Goal: Task Accomplishment & Management: Manage account settings

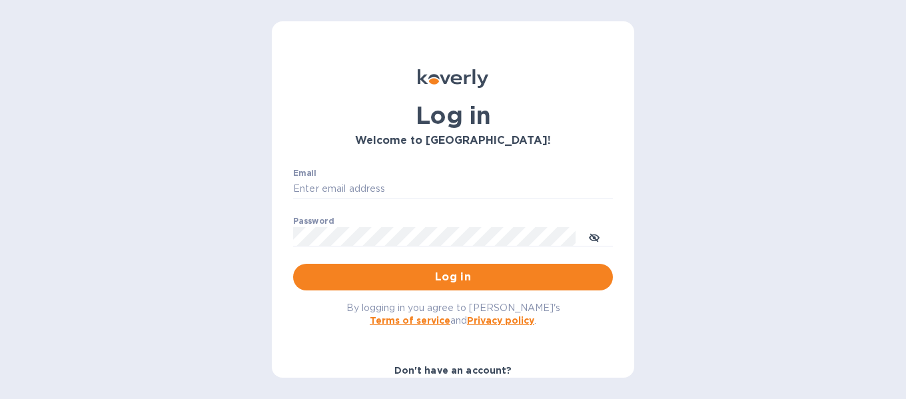
type input "[EMAIL_ADDRESS][DOMAIN_NAME]"
click at [183, 145] on div "Log in Welcome to Koverly! Email consultmgm@yahoo.com ​ Password ​ Log in By lo…" at bounding box center [453, 199] width 906 height 399
click at [458, 280] on span "Log in" at bounding box center [453, 277] width 298 height 16
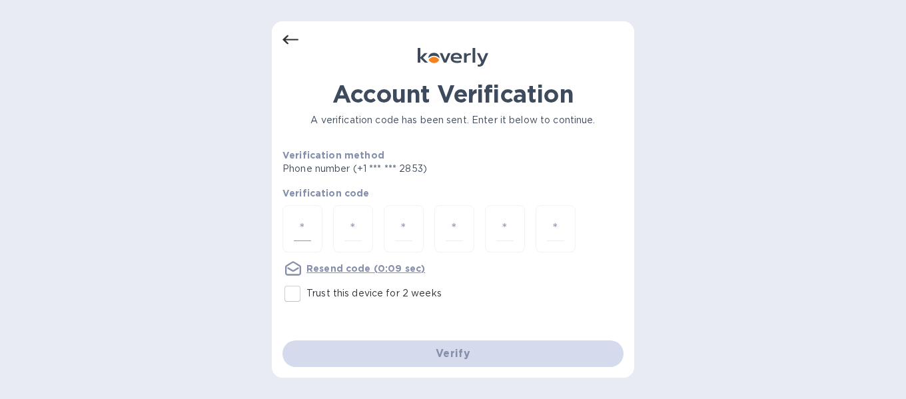
click at [298, 230] on input "number" at bounding box center [302, 228] width 17 height 25
click at [293, 296] on input "Trust this device for 2 weeks" at bounding box center [292, 294] width 28 height 28
checkbox input "true"
click at [300, 226] on input "number" at bounding box center [302, 228] width 17 height 25
type input "3"
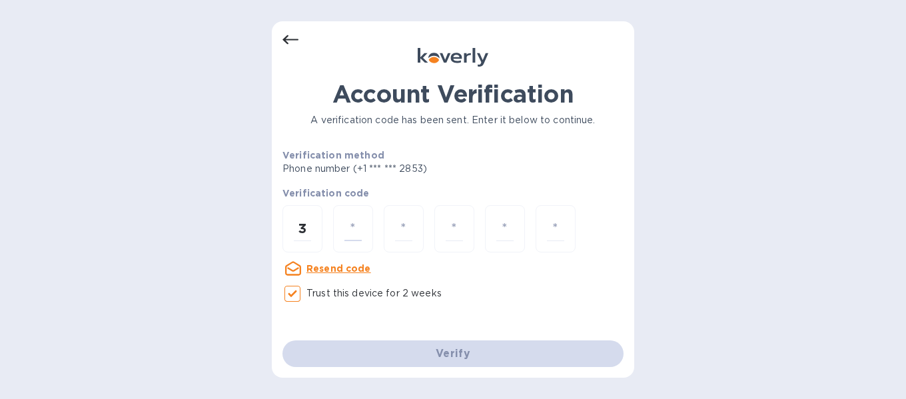
type input "6"
type input "9"
type input "8"
type input "0"
type input "5"
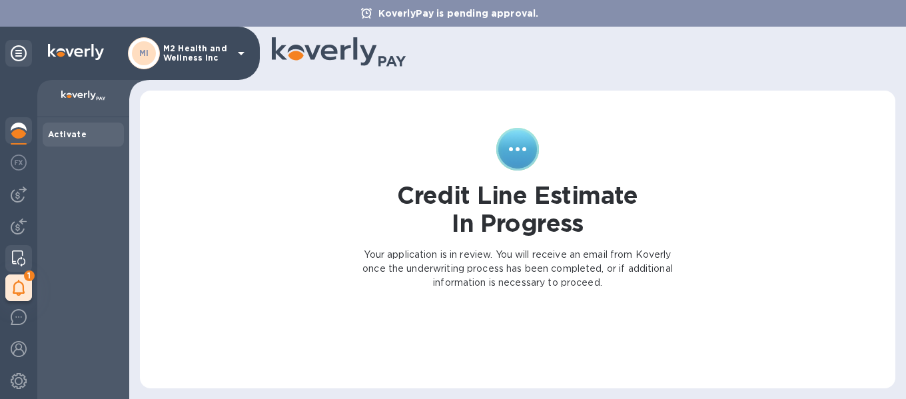
click at [19, 252] on img at bounding box center [18, 258] width 13 height 16
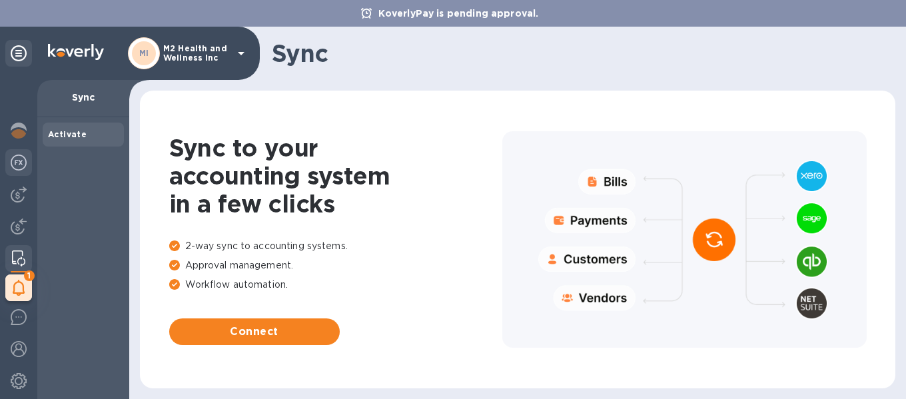
click at [19, 163] on img at bounding box center [19, 163] width 16 height 16
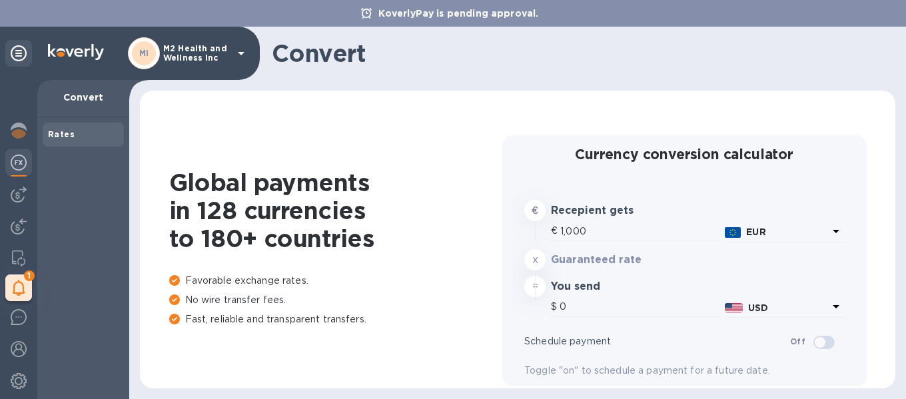
type input "1,171.24"
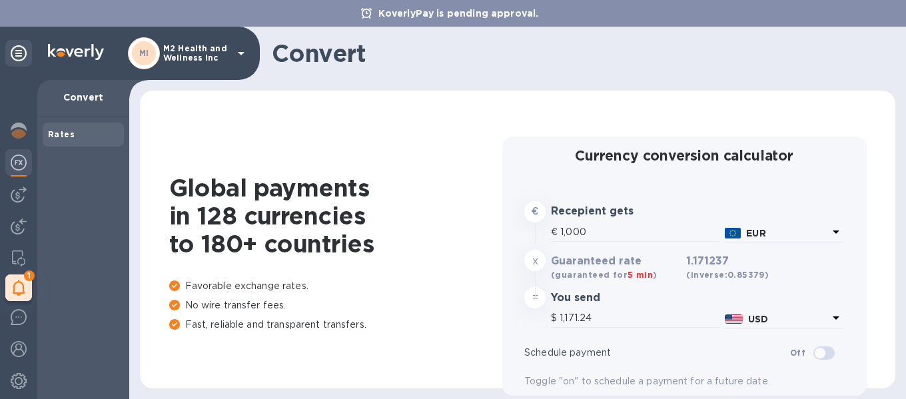
click at [213, 49] on p "M2 Health and Wellness Inc" at bounding box center [196, 53] width 67 height 19
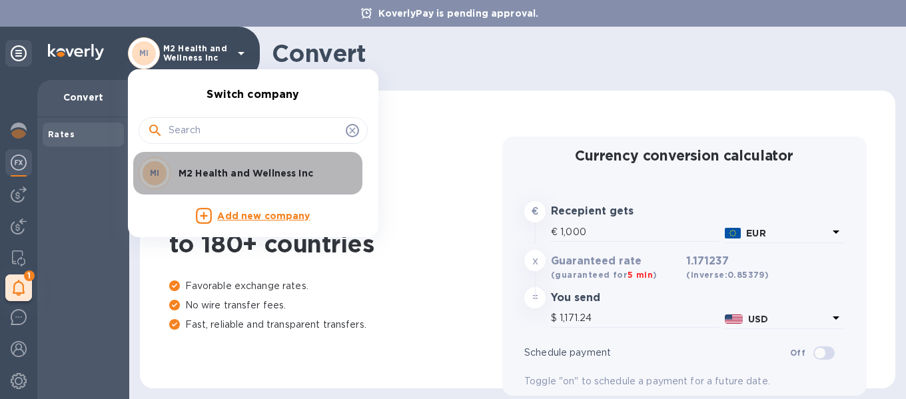
click at [226, 172] on p "M2 Health and Wellness Inc" at bounding box center [262, 172] width 168 height 13
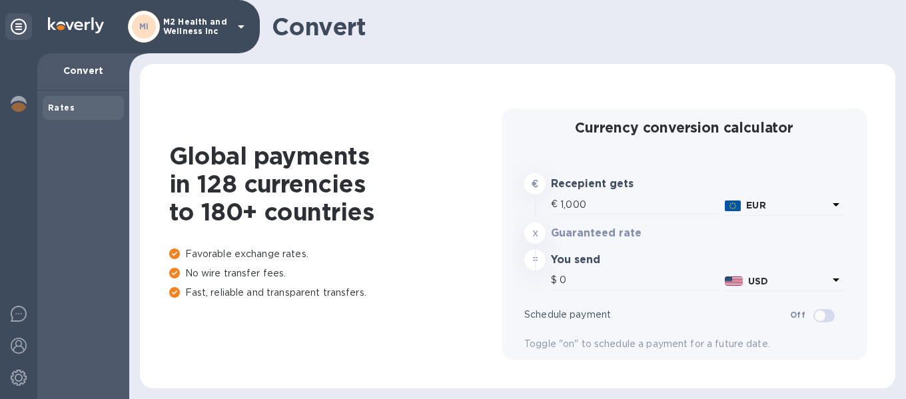
type input "1,171.24"
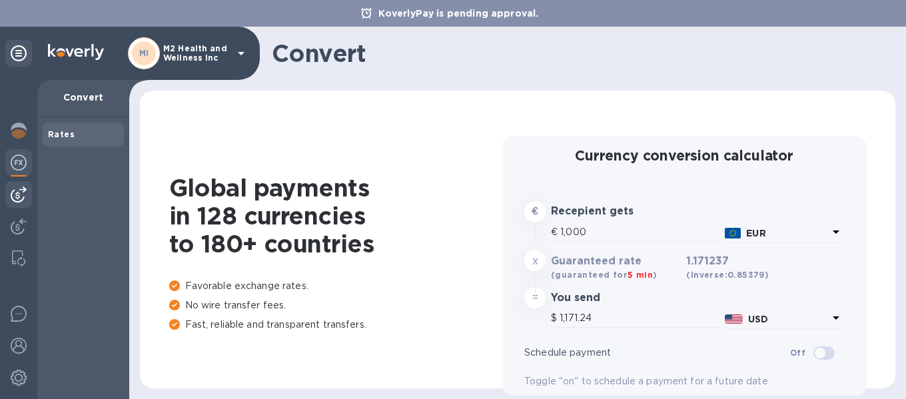
click at [19, 190] on img at bounding box center [19, 194] width 16 height 16
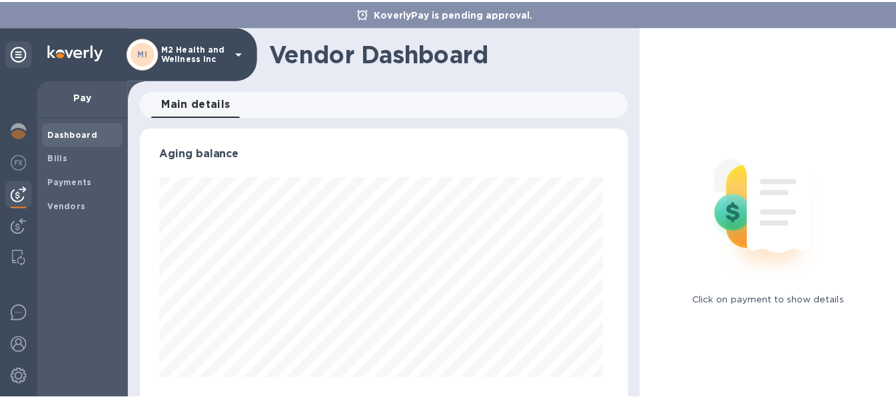
scroll to position [288, 489]
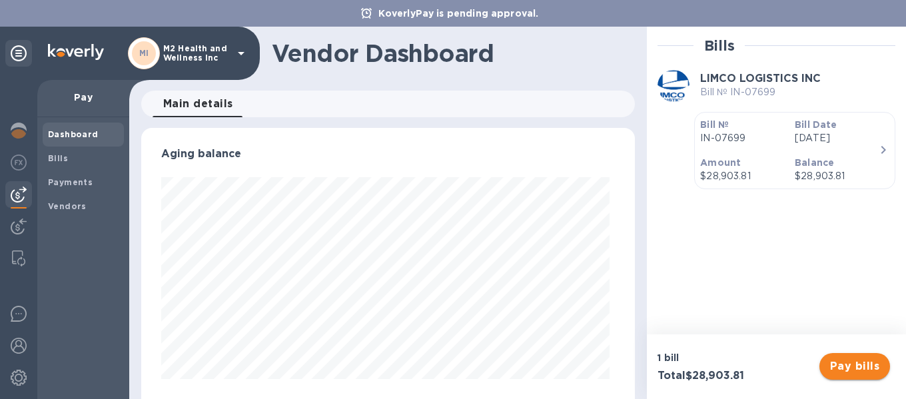
click at [852, 361] on span "Pay bills" at bounding box center [854, 366] width 49 height 16
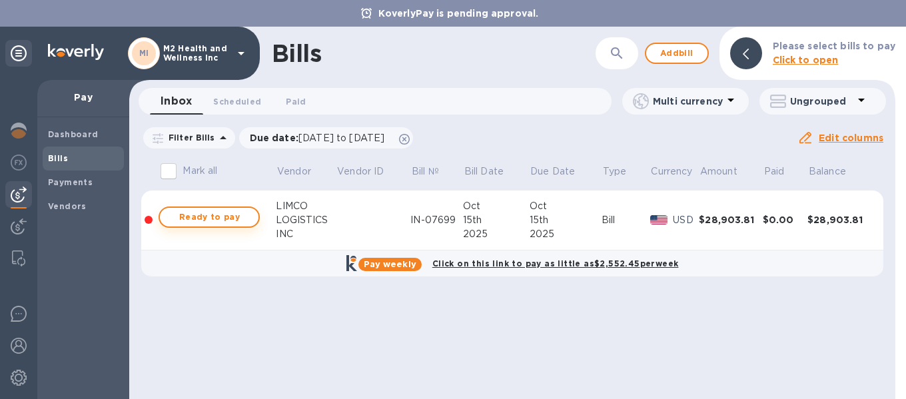
click at [222, 214] on span "Ready to pay" at bounding box center [208, 217] width 77 height 16
checkbox input "true"
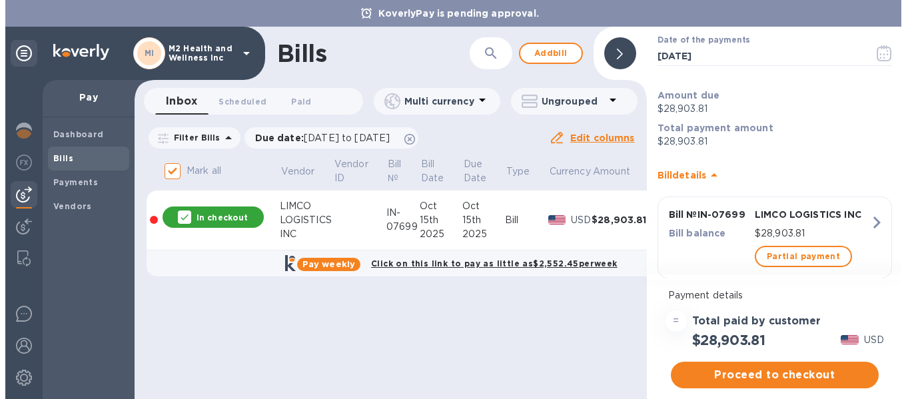
scroll to position [106, 0]
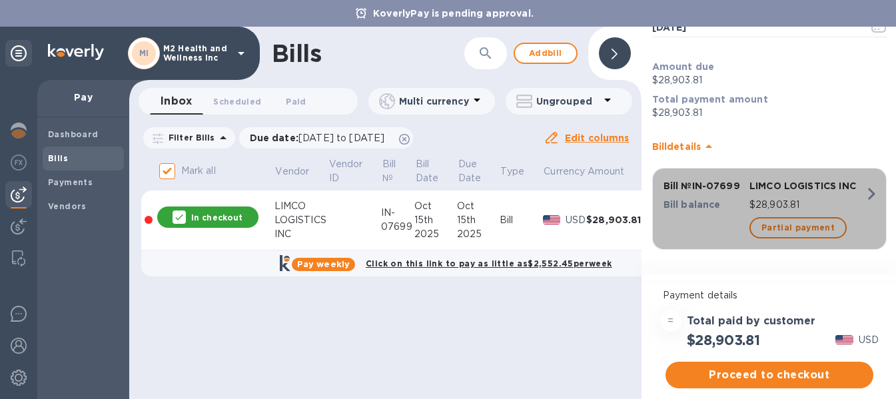
click at [860, 194] on icon "button" at bounding box center [871, 194] width 24 height 24
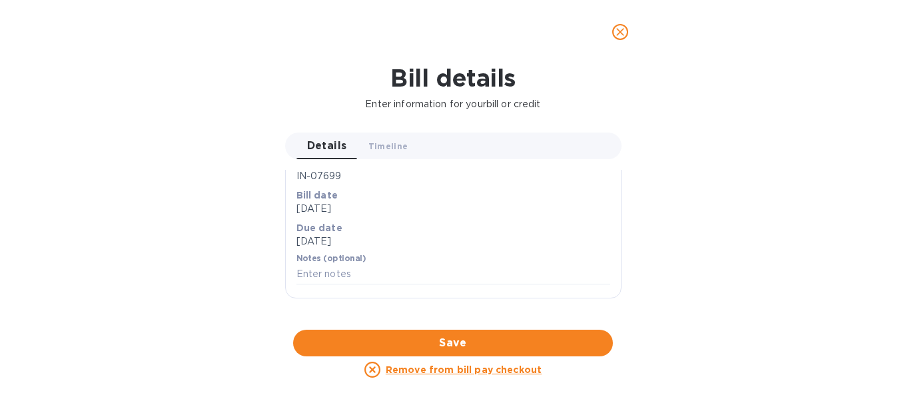
scroll to position [653, 0]
click at [397, 149] on span "Timeline 0" at bounding box center [388, 146] width 40 height 14
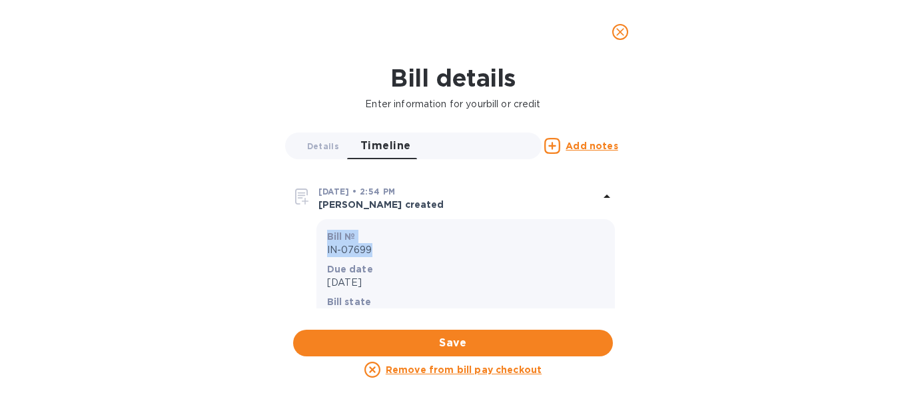
drag, startPoint x: 621, startPoint y: 218, endPoint x: 619, endPoint y: 254, distance: 36.7
click at [619, 254] on div "[DATE] • 2:54 PM [PERSON_NAME] created Bill № IN-07699 Due date [DATE] Bill sta…" at bounding box center [453, 249] width 336 height 159
click at [200, 221] on div "Bill details Enter information for your bill or credit Details 0 Timeline 0 Add…" at bounding box center [453, 231] width 906 height 335
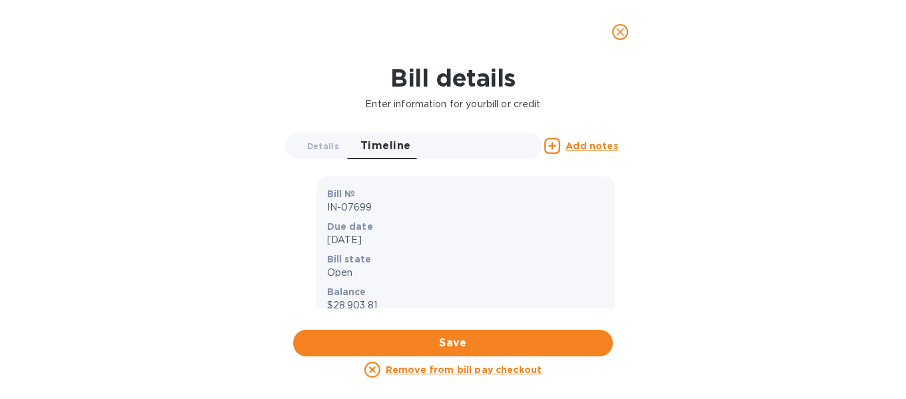
scroll to position [0, 0]
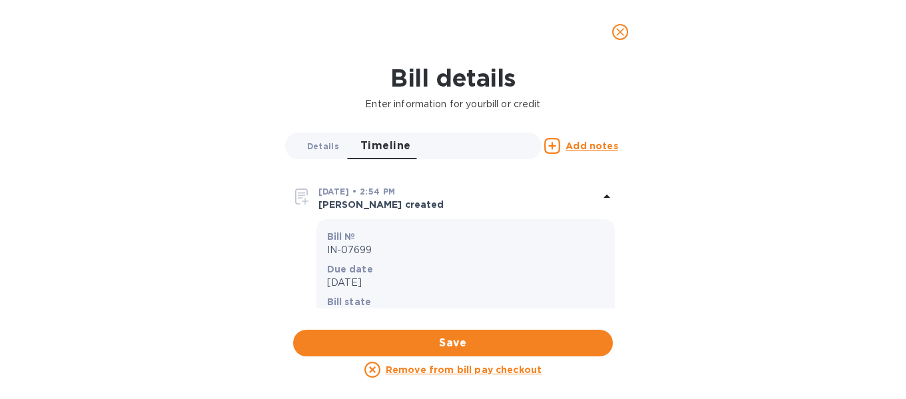
click at [318, 143] on span "Details 0" at bounding box center [323, 146] width 32 height 14
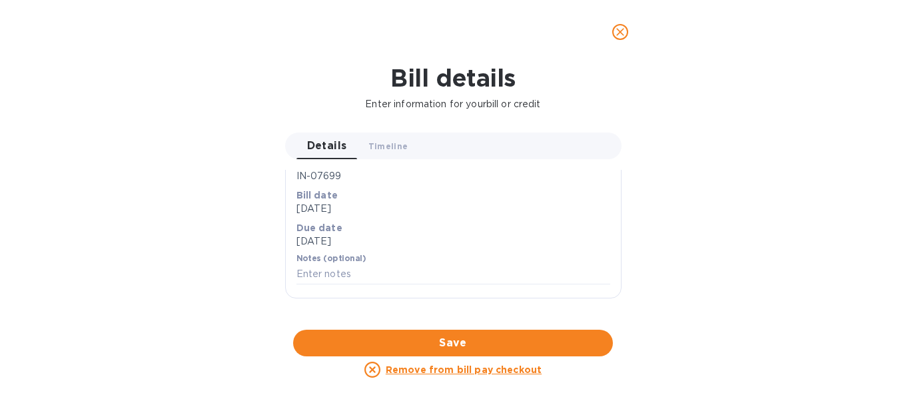
scroll to position [653, 0]
click at [384, 147] on span "Timeline 0" at bounding box center [388, 146] width 40 height 14
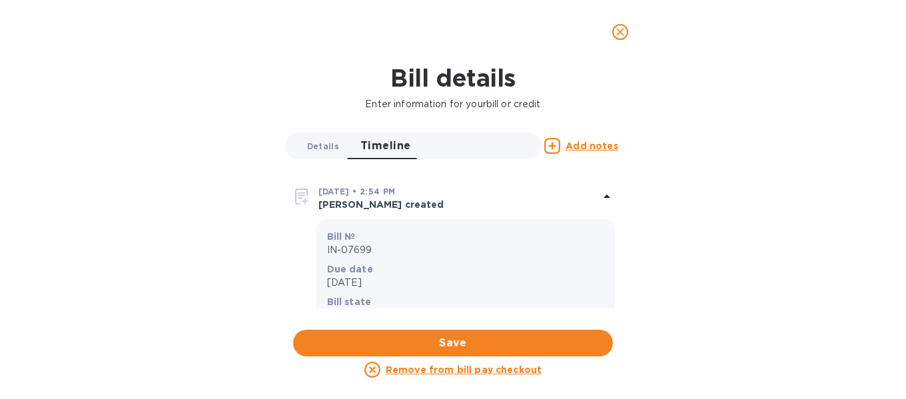
click at [317, 141] on span "Details 0" at bounding box center [323, 146] width 32 height 14
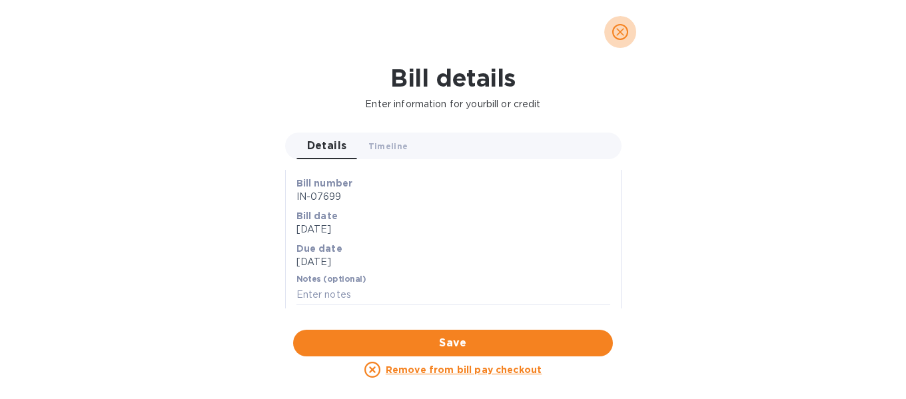
click at [618, 25] on icon "close" at bounding box center [619, 31] width 13 height 13
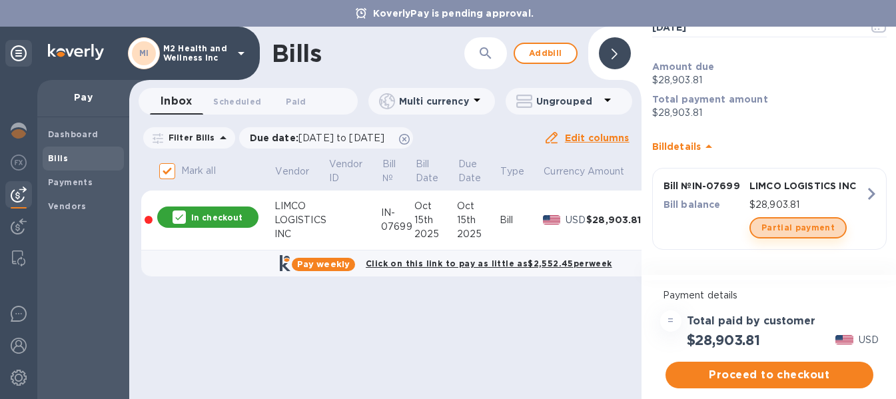
click at [797, 229] on span "Partial payment" at bounding box center [797, 228] width 73 height 16
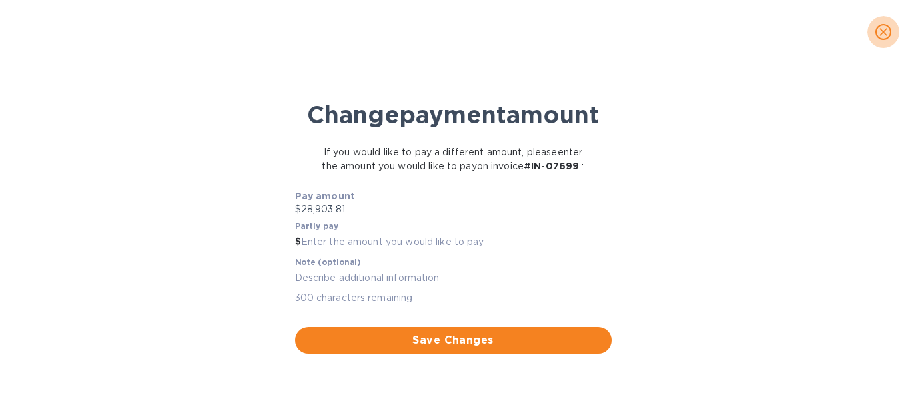
click at [882, 35] on icon "close" at bounding box center [882, 31] width 13 height 13
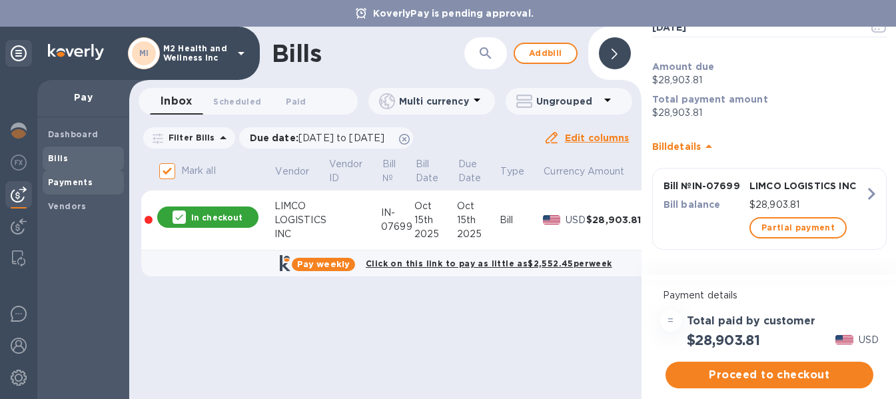
click at [85, 178] on b "Payments" at bounding box center [70, 182] width 45 height 10
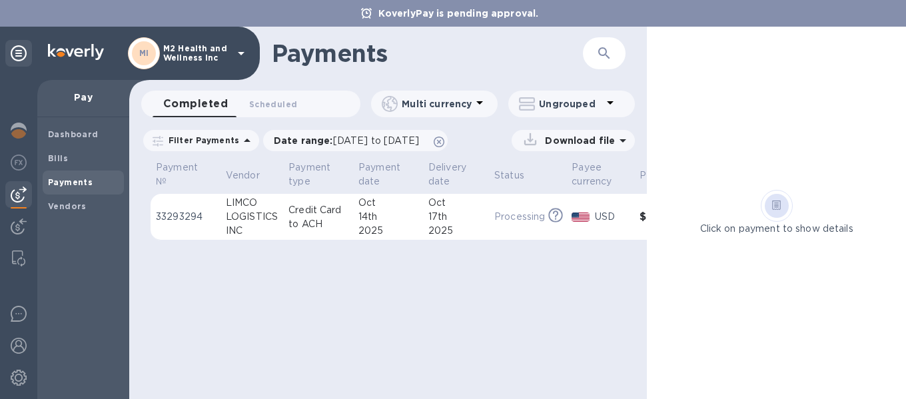
click at [302, 212] on p "Credit Card to ACH" at bounding box center [317, 217] width 59 height 28
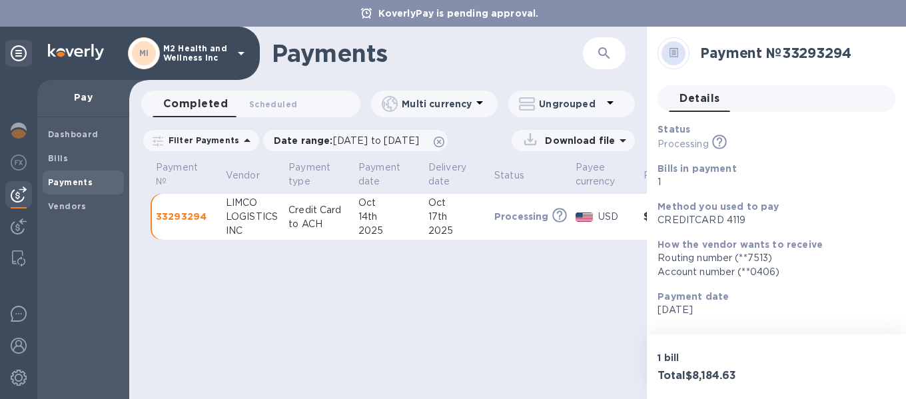
scroll to position [0, 71]
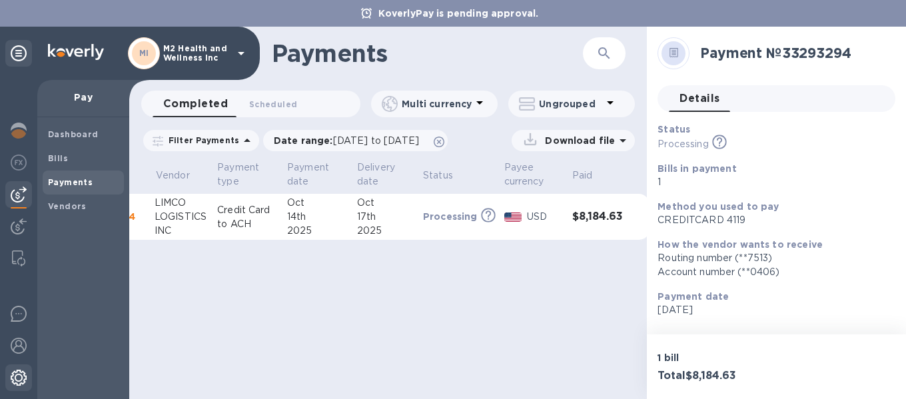
click at [18, 379] on img at bounding box center [19, 378] width 16 height 16
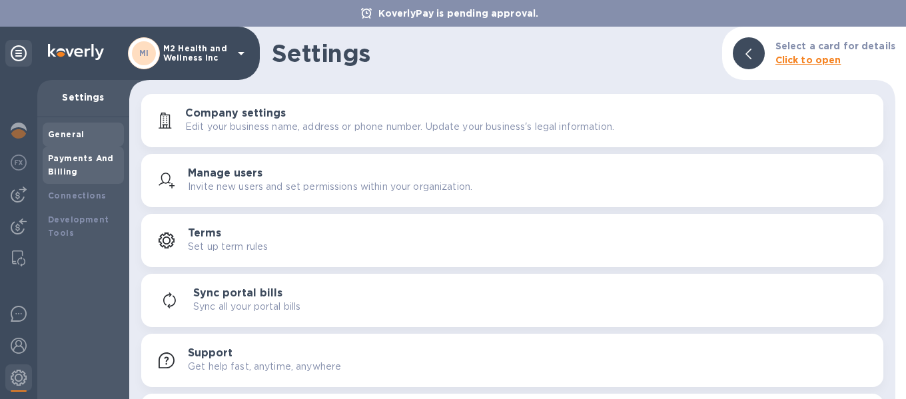
click at [59, 172] on b "Payments And Billing" at bounding box center [81, 164] width 66 height 23
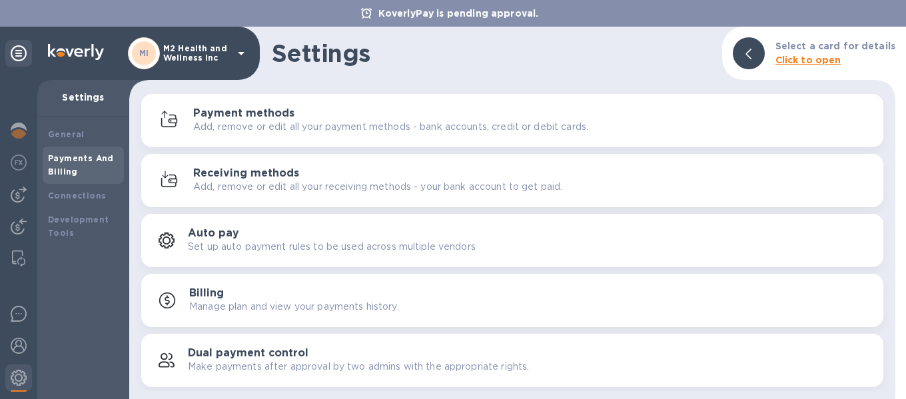
click at [244, 123] on p "Add, remove or edit all your payment methods - bank accounts, credit or debit c…" at bounding box center [390, 127] width 395 height 14
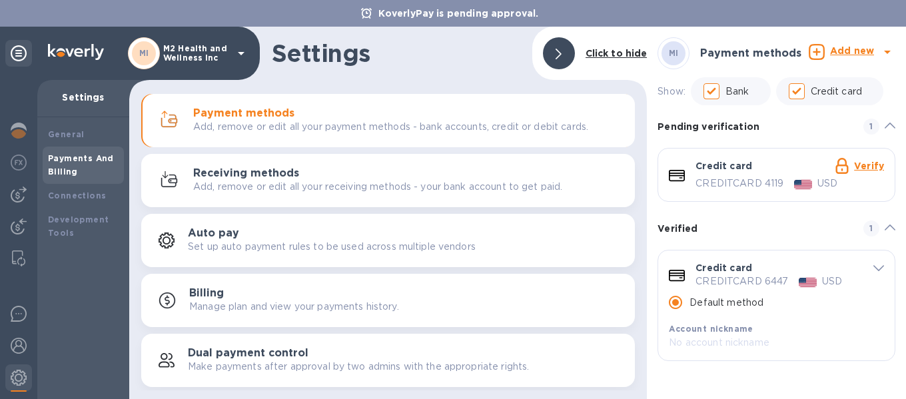
click at [884, 266] on div "Credit card CREDITCARD 6447 USD Default method Account nickname No account nick…" at bounding box center [776, 305] width 236 height 110
click at [870, 169] on link "Verify" at bounding box center [869, 166] width 30 height 11
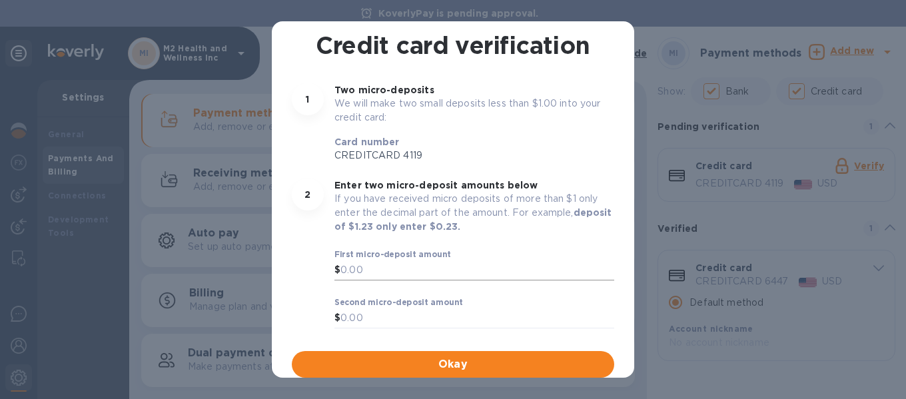
scroll to position [78, 0]
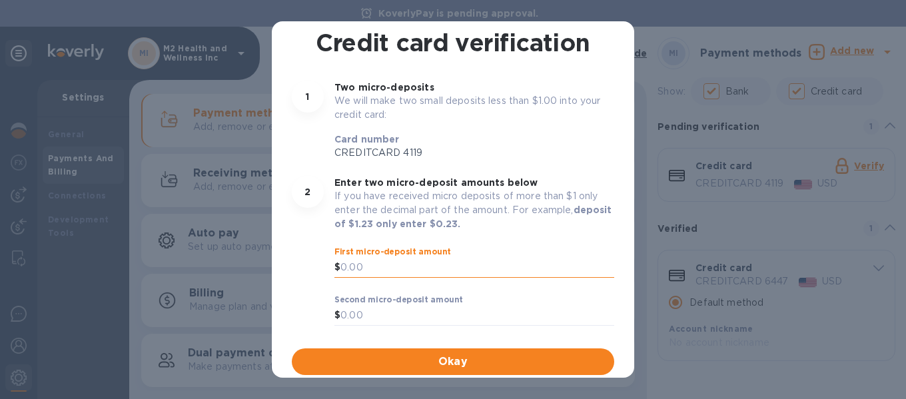
click at [380, 270] on input "text" at bounding box center [477, 268] width 274 height 20
type input "0.16"
type input "0.6"
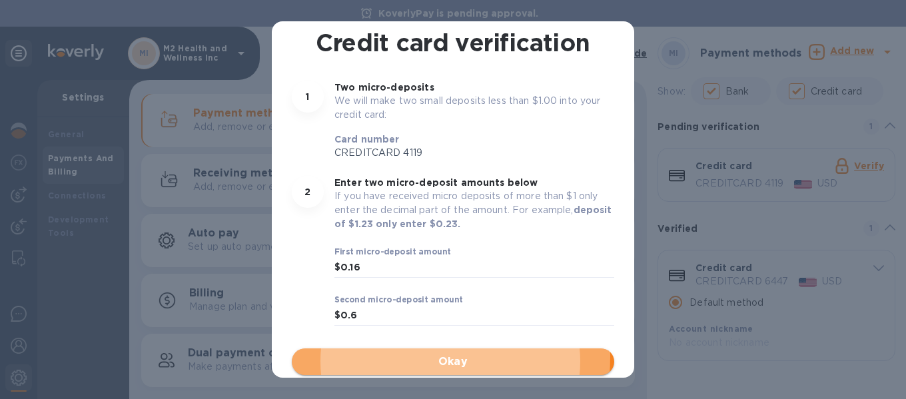
click at [378, 356] on span "Okay" at bounding box center [452, 362] width 301 height 16
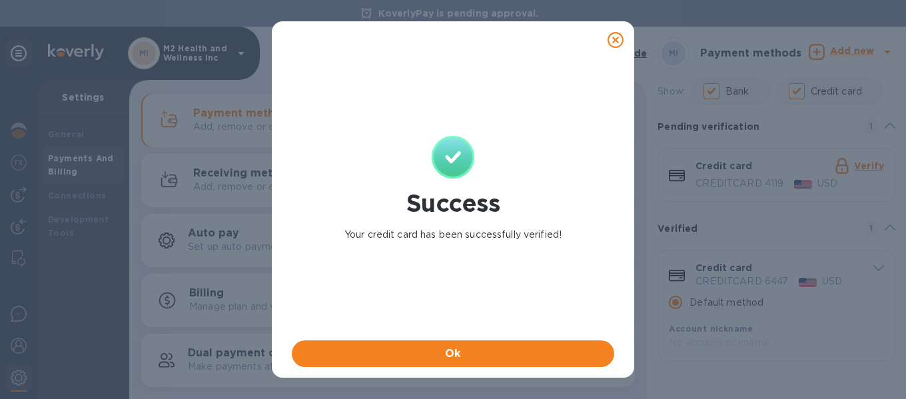
scroll to position [0, 0]
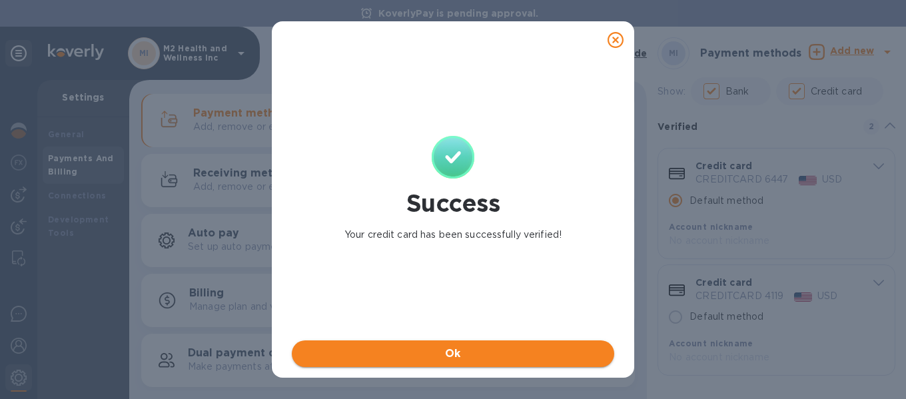
click at [465, 350] on span "Ok" at bounding box center [452, 354] width 301 height 16
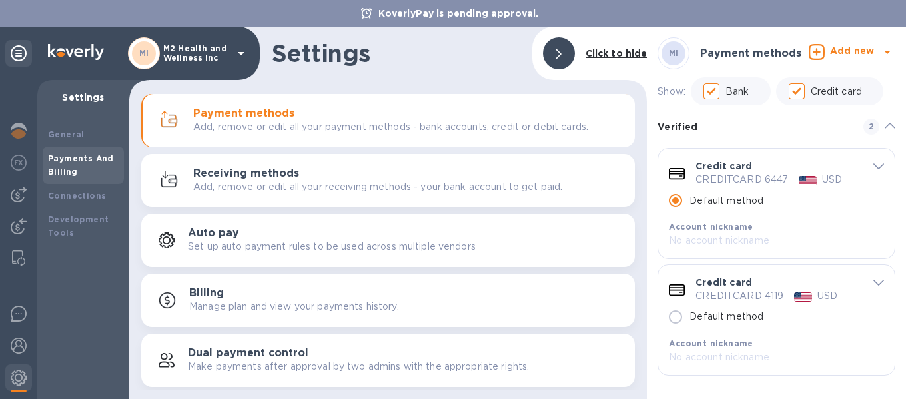
scroll to position [3, 0]
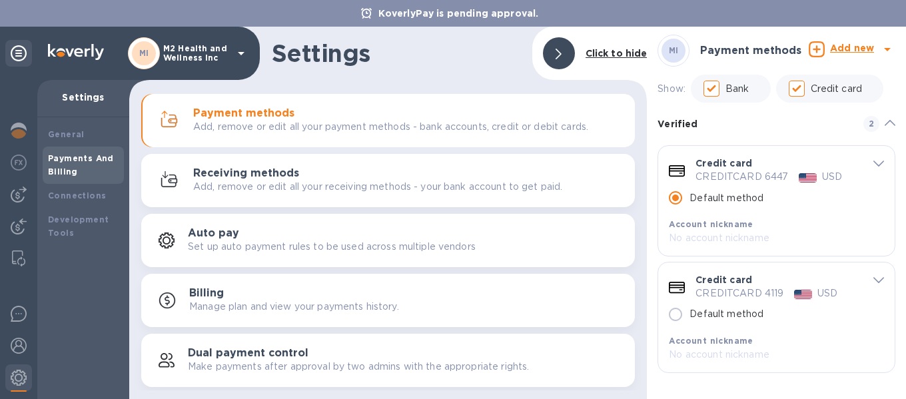
click at [708, 346] on div "Account nickname" at bounding box center [767, 341] width 197 height 14
click at [708, 350] on p "No account nickname" at bounding box center [767, 355] width 197 height 14
click at [703, 350] on p "No account nickname" at bounding box center [767, 355] width 197 height 14
click at [697, 352] on p "No account nickname" at bounding box center [767, 355] width 197 height 14
click at [675, 356] on p "No account nickname" at bounding box center [767, 355] width 197 height 14
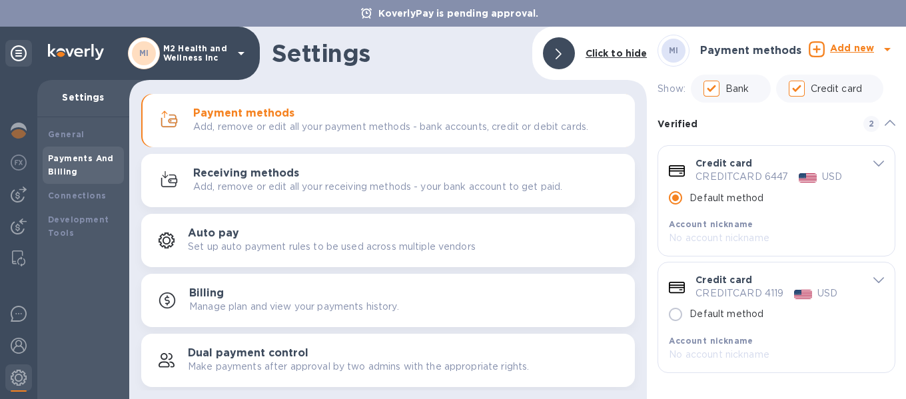
click at [676, 348] on p "No account nickname" at bounding box center [767, 355] width 197 height 14
click at [866, 282] on div "default-method" at bounding box center [875, 279] width 18 height 13
click at [711, 312] on p "Default method" at bounding box center [726, 314] width 74 height 14
click at [689, 312] on input "Default method" at bounding box center [675, 314] width 28 height 28
radio input "false"
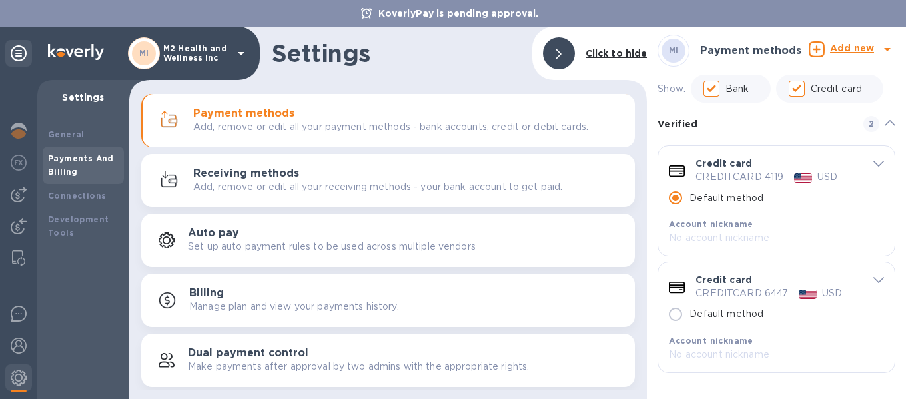
click at [697, 315] on p "Default method" at bounding box center [726, 314] width 74 height 14
click at [689, 315] on input "Default method" at bounding box center [675, 314] width 28 height 28
radio input "false"
radio input "true"
click at [874, 159] on span "default-method" at bounding box center [878, 163] width 11 height 13
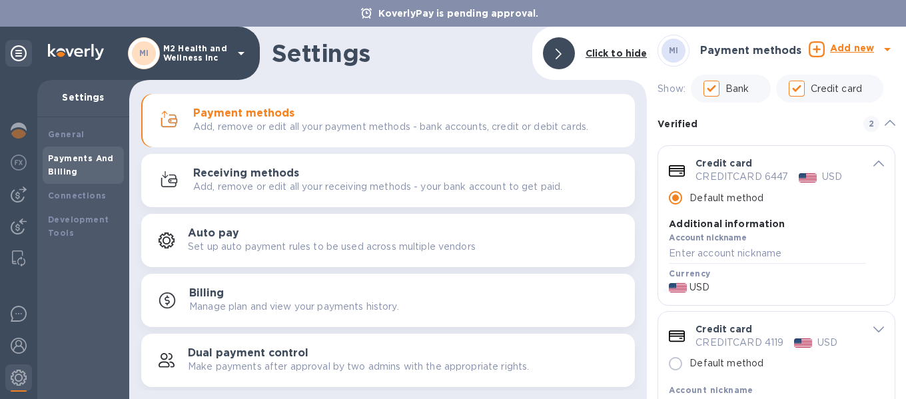
click at [874, 159] on span "default-method" at bounding box center [878, 163] width 11 height 13
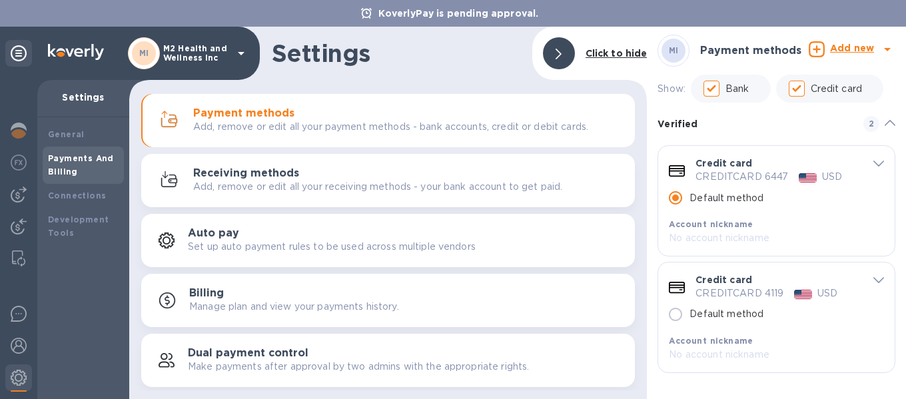
click at [878, 280] on icon "default-method" at bounding box center [878, 280] width 11 height 6
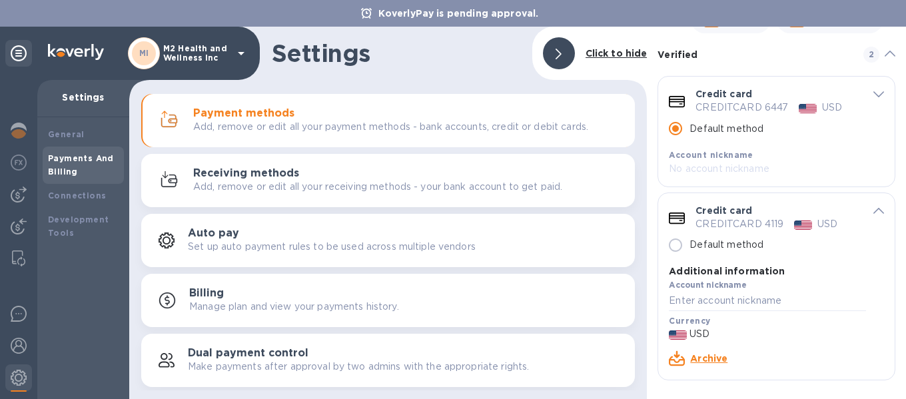
scroll to position [79, 0]
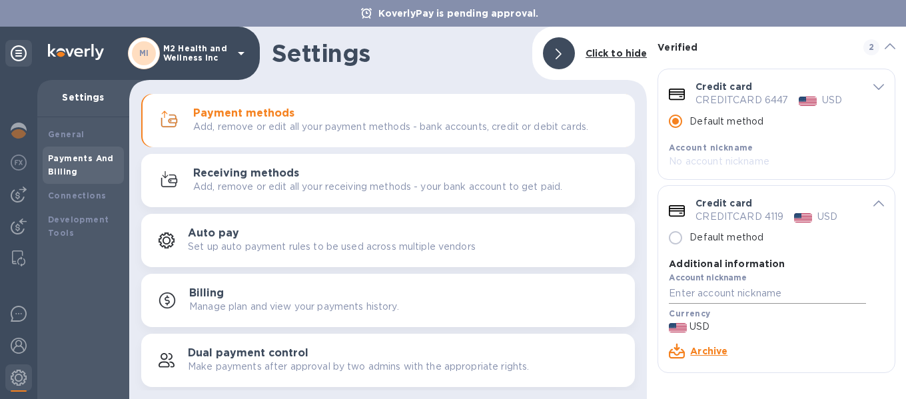
click at [740, 292] on input "default-method" at bounding box center [767, 294] width 197 height 20
type input "B"
type input "Nunya - WF Signify"
click at [832, 347] on link "Save changes" at bounding box center [850, 351] width 68 height 11
click at [866, 208] on div "default-method" at bounding box center [875, 202] width 18 height 13
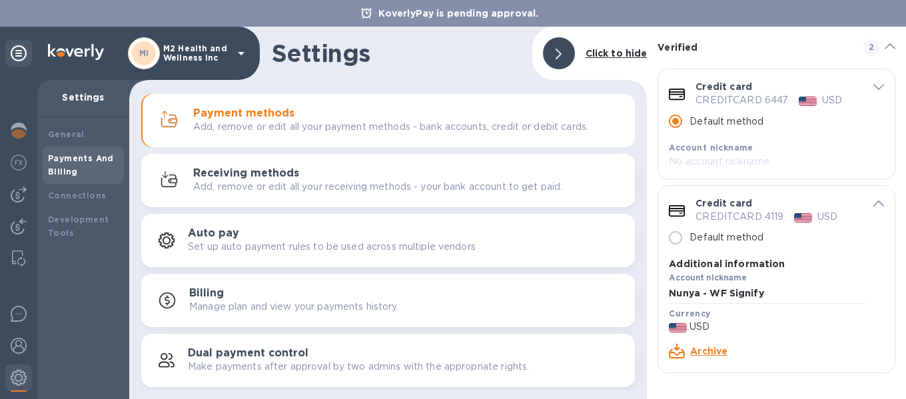
click at [873, 204] on icon "default-method" at bounding box center [878, 203] width 11 height 6
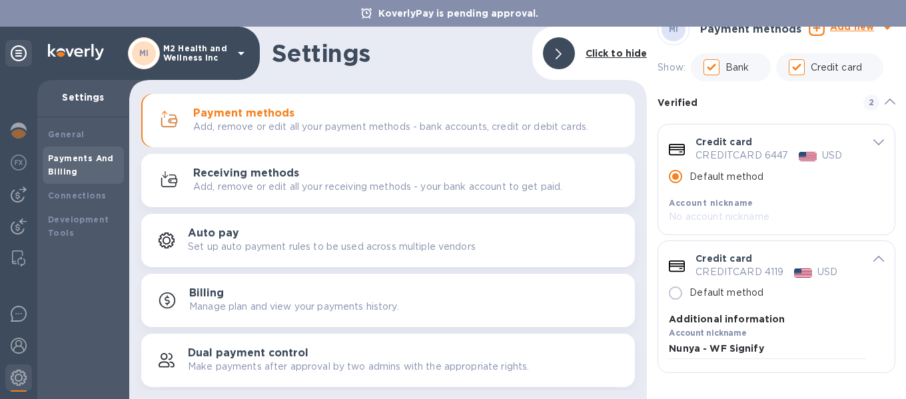
scroll to position [3, 0]
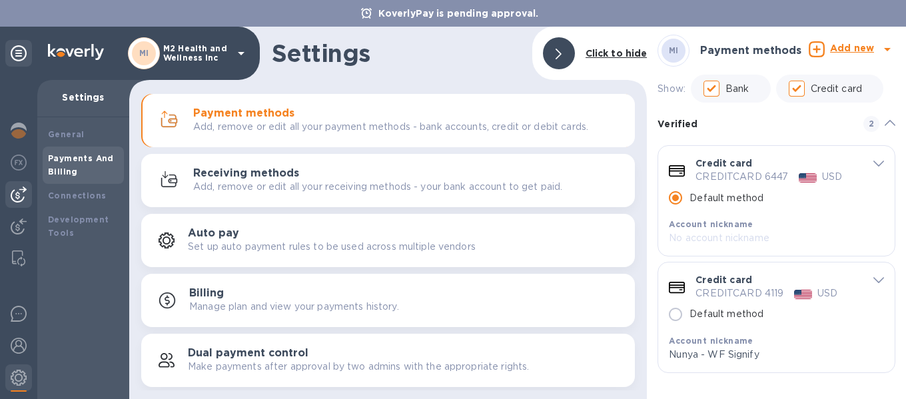
click at [19, 197] on img at bounding box center [19, 194] width 16 height 16
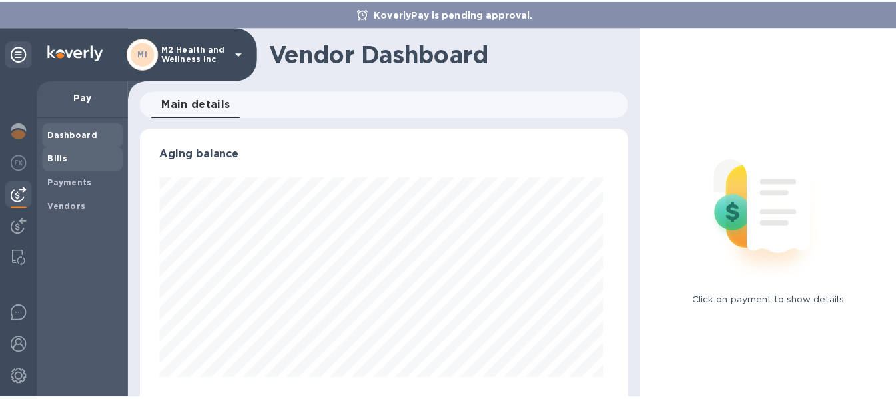
scroll to position [288, 489]
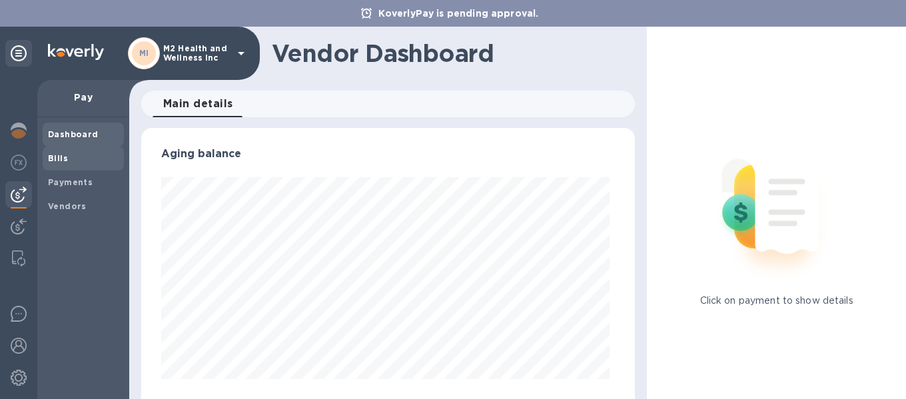
click at [70, 156] on span "Bills" at bounding box center [83, 158] width 71 height 13
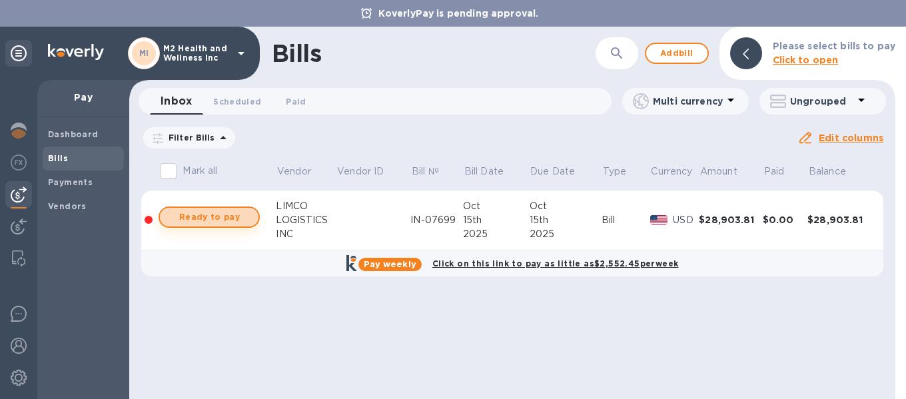
click at [200, 212] on span "Ready to pay" at bounding box center [208, 217] width 77 height 16
checkbox input "true"
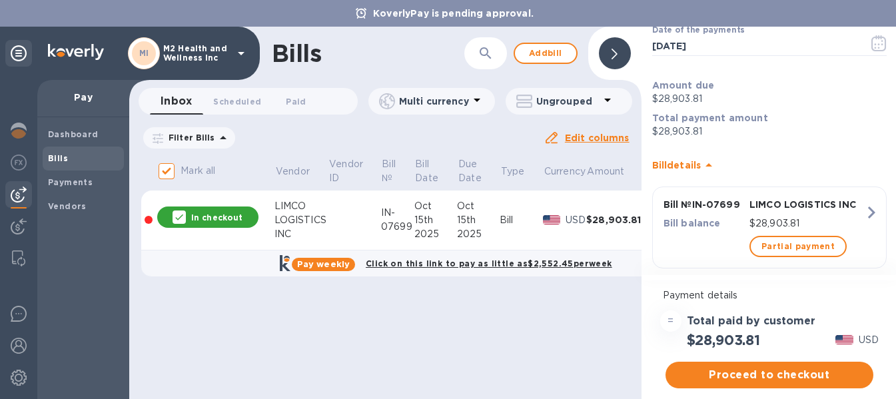
scroll to position [89, 0]
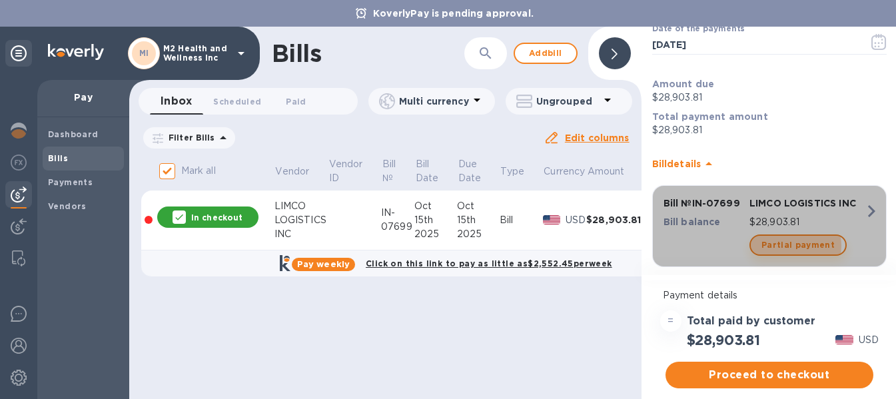
click at [789, 246] on span "Partial payment" at bounding box center [797, 245] width 73 height 16
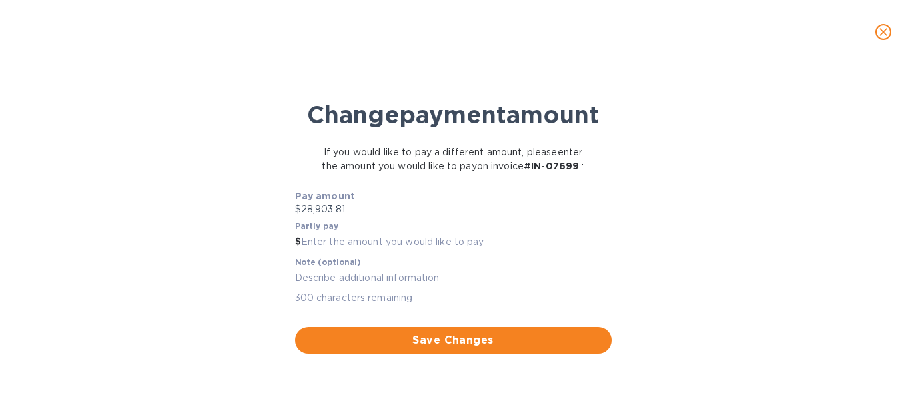
click at [395, 252] on input "text" at bounding box center [456, 242] width 310 height 20
type input "14,452"
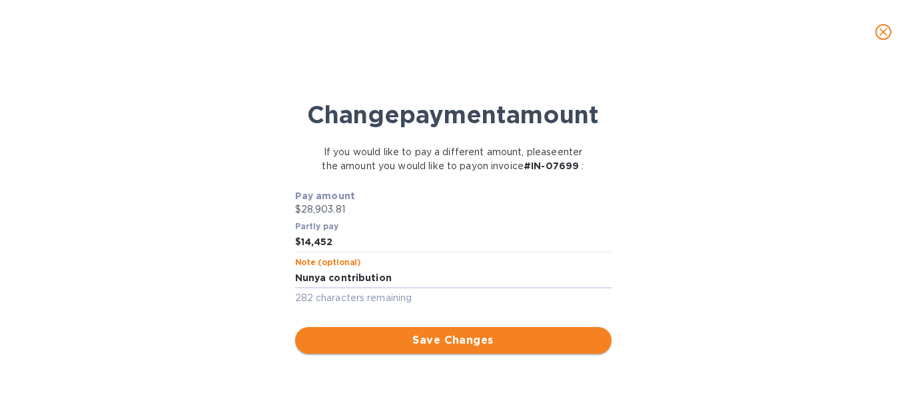
type textarea "Nunya contribution"
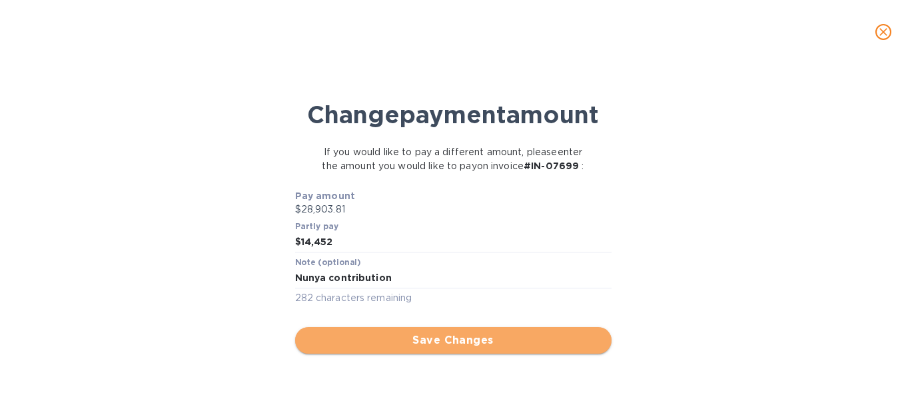
click at [452, 348] on span "Save Changes" at bounding box center [453, 340] width 295 height 16
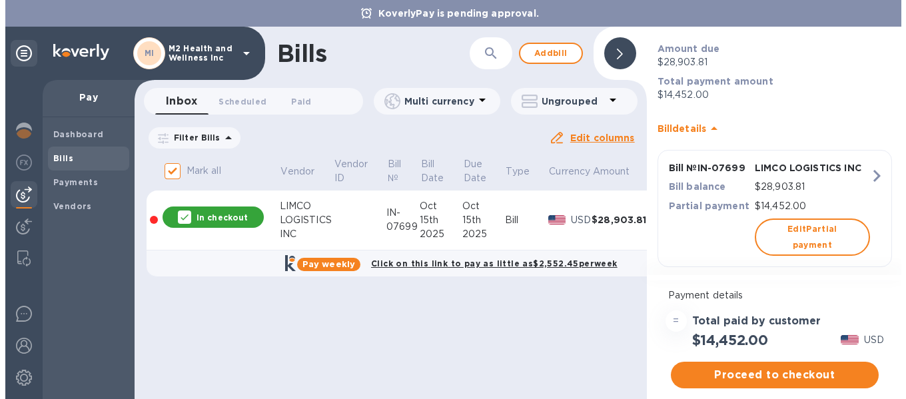
scroll to position [125, 0]
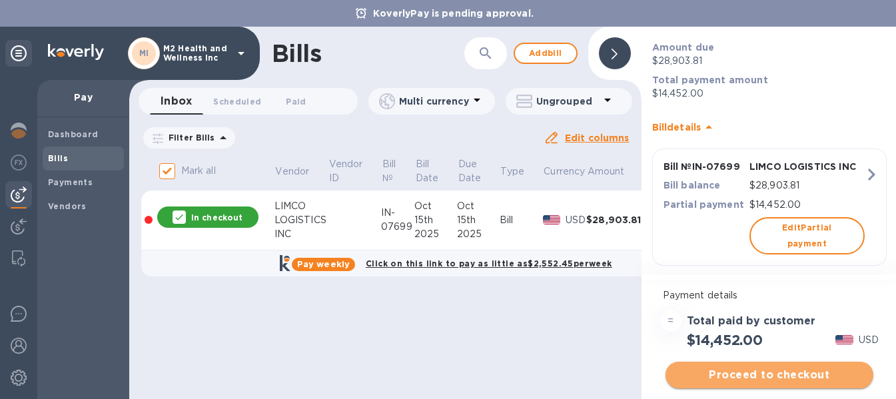
click at [760, 376] on span "Proceed to checkout" at bounding box center [769, 375] width 186 height 16
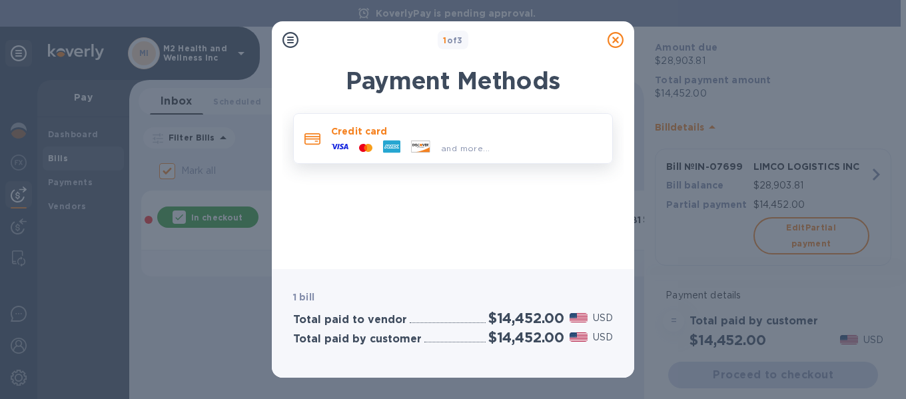
click at [415, 139] on div "and more..." at bounding box center [410, 148] width 169 height 20
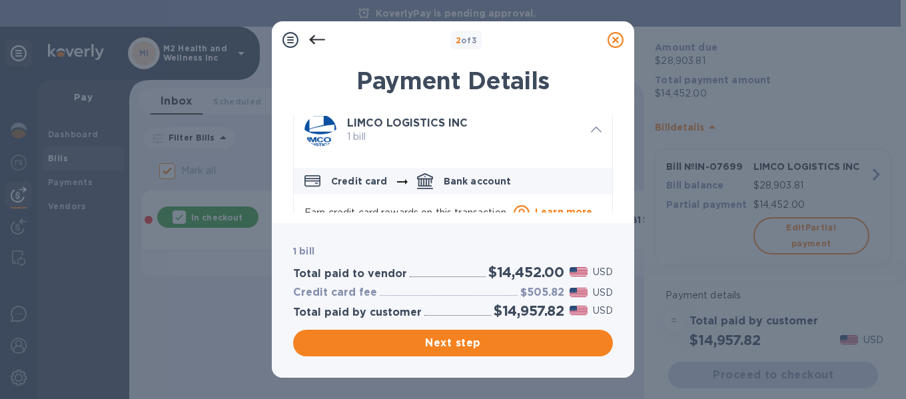
scroll to position [0, 0]
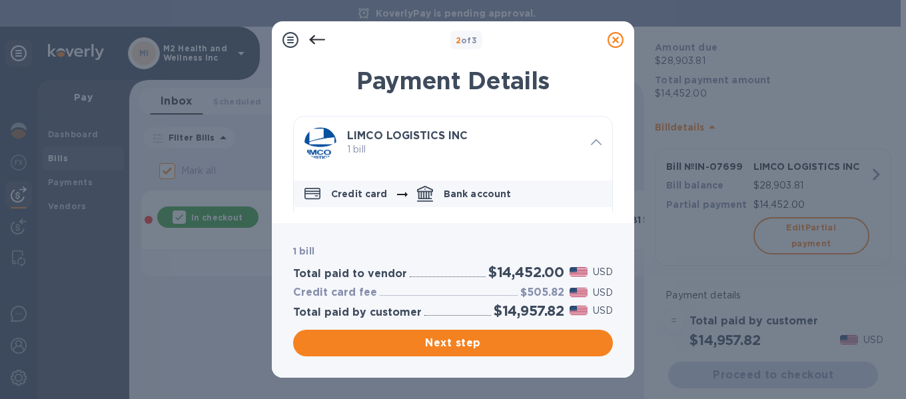
click at [358, 192] on p "Credit card" at bounding box center [359, 193] width 57 height 13
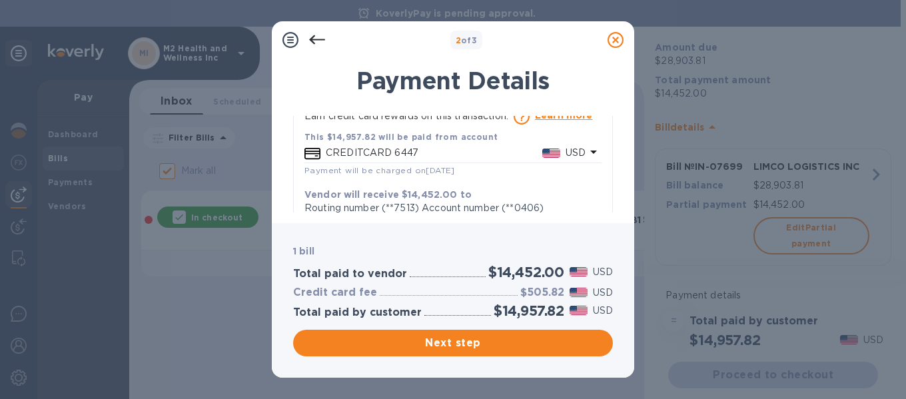
scroll to position [93, 0]
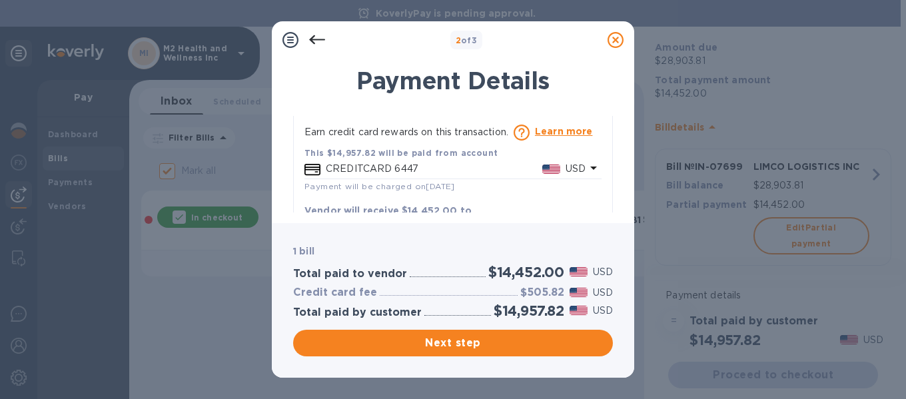
click at [570, 163] on p "USD" at bounding box center [575, 169] width 20 height 14
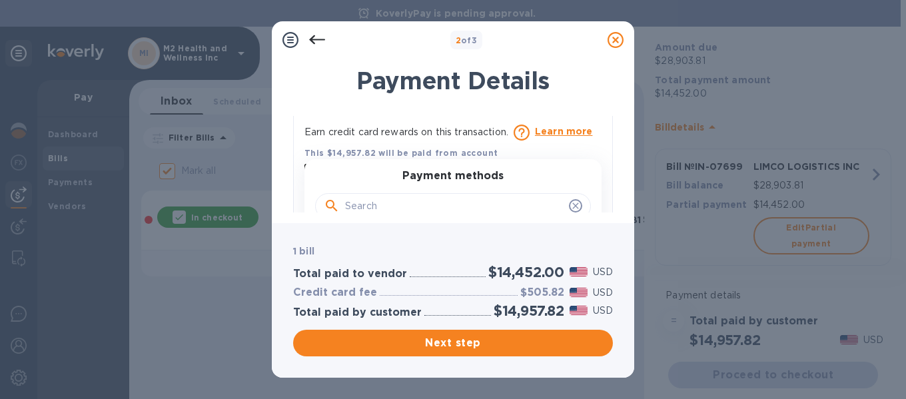
click at [470, 177] on h3 "Payment methods" at bounding box center [452, 176] width 101 height 13
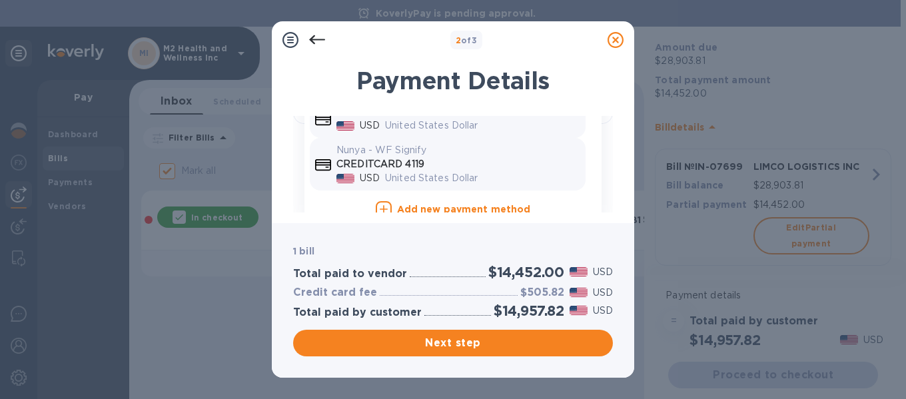
click at [414, 162] on p "CREDITCARD 4119" at bounding box center [458, 164] width 244 height 14
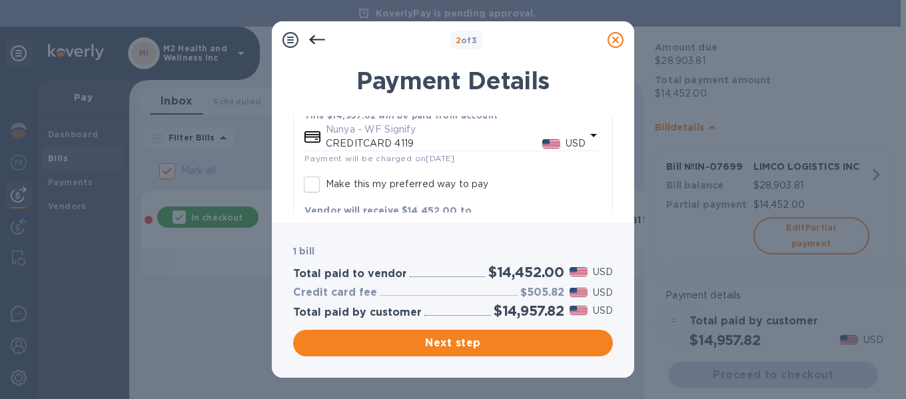
scroll to position [175, 0]
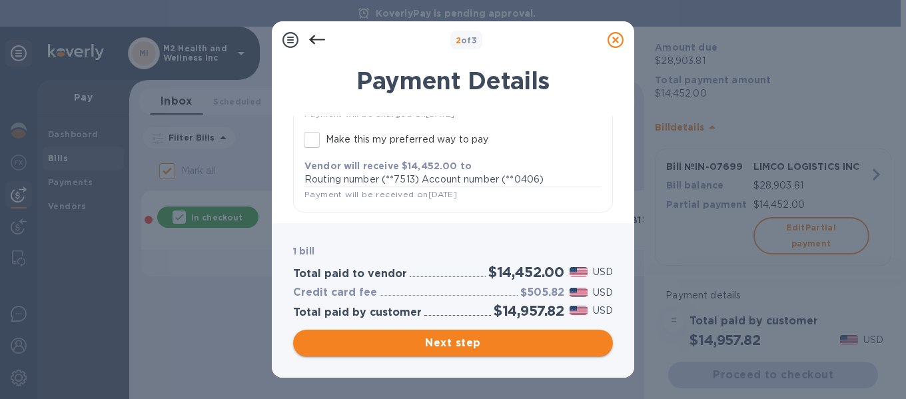
click at [454, 341] on span "Next step" at bounding box center [453, 343] width 298 height 16
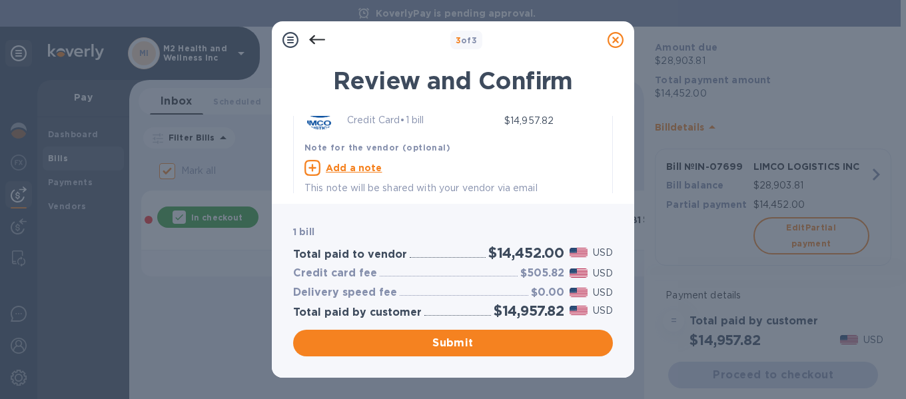
scroll to position [43, 0]
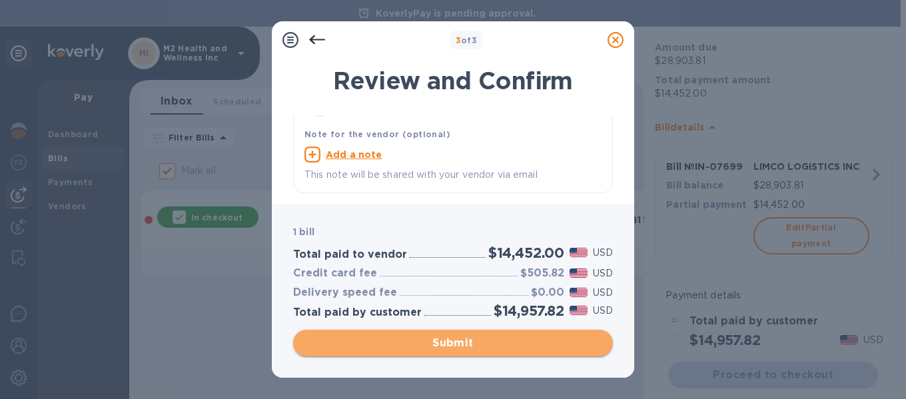
click at [457, 340] on span "Submit" at bounding box center [453, 343] width 298 height 16
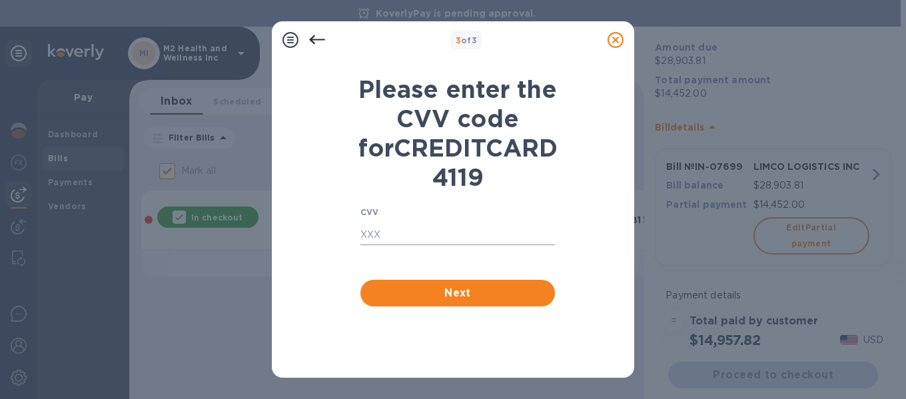
click at [392, 245] on input "text" at bounding box center [457, 235] width 194 height 20
type input "125"
click at [461, 301] on span "Next" at bounding box center [457, 293] width 173 height 16
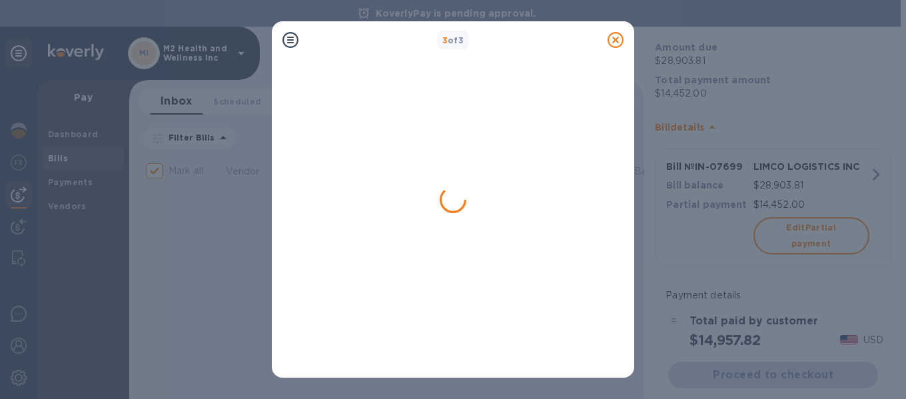
checkbox input "false"
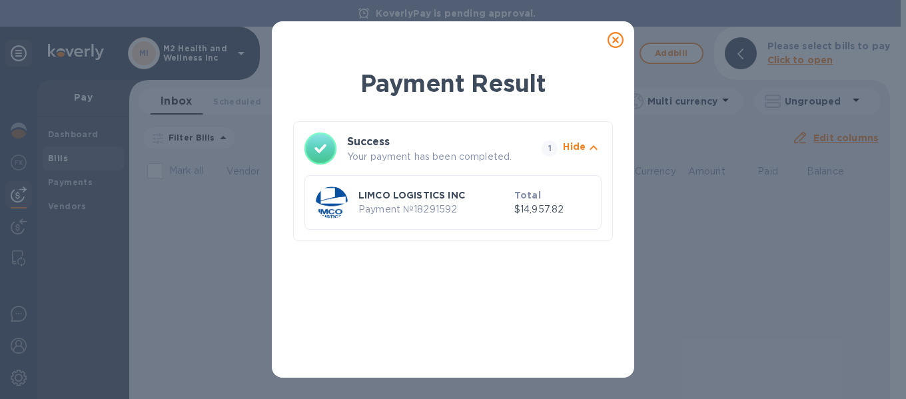
click at [424, 195] on p "LIMCO LOGISTICS INC" at bounding box center [433, 194] width 151 height 13
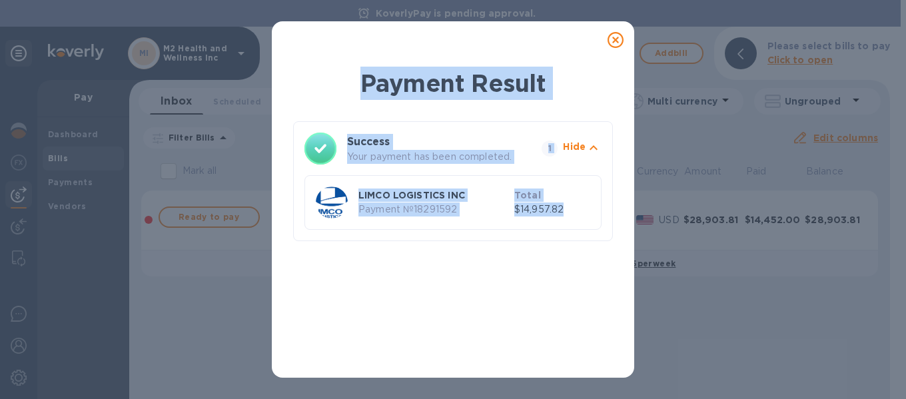
drag, startPoint x: 357, startPoint y: 61, endPoint x: 598, endPoint y: 276, distance: 323.1
click at [598, 276] on div "Payment Result Success Your payment has been completed. 1 Hide LIMCO LOGISTICS …" at bounding box center [453, 214] width 362 height 327
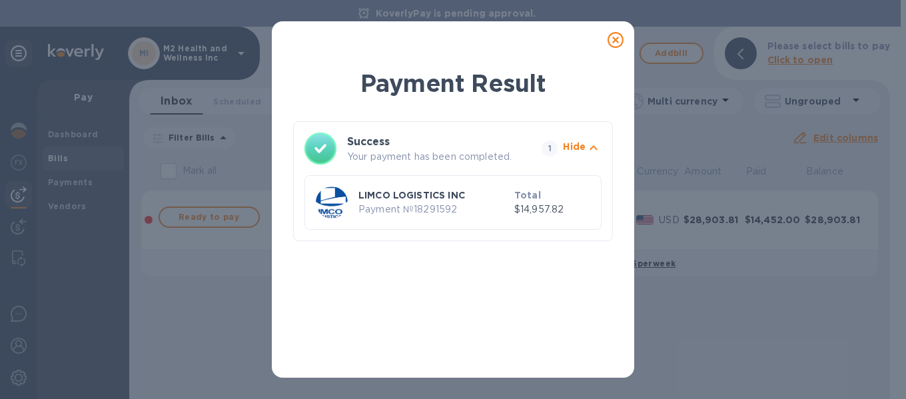
click at [615, 39] on icon at bounding box center [615, 40] width 16 height 16
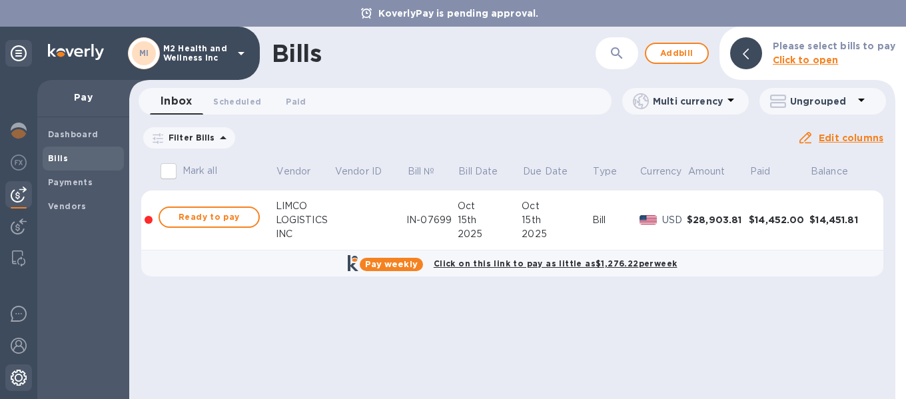
click at [16, 373] on img at bounding box center [19, 378] width 16 height 16
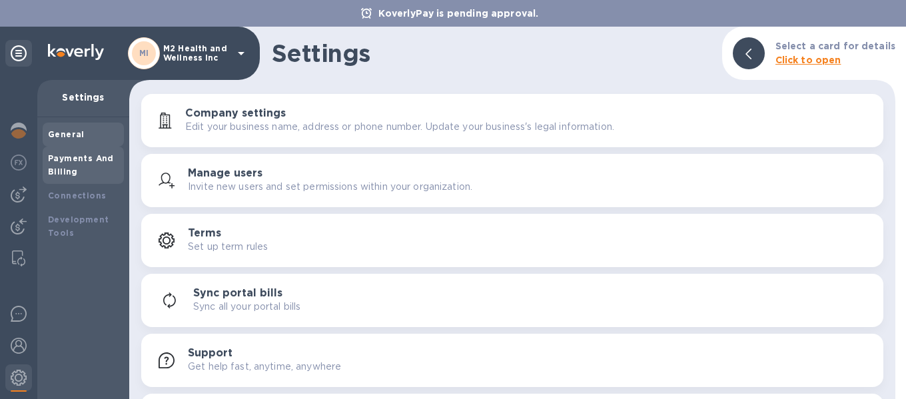
click at [85, 166] on div "Payments And Billing" at bounding box center [83, 165] width 71 height 27
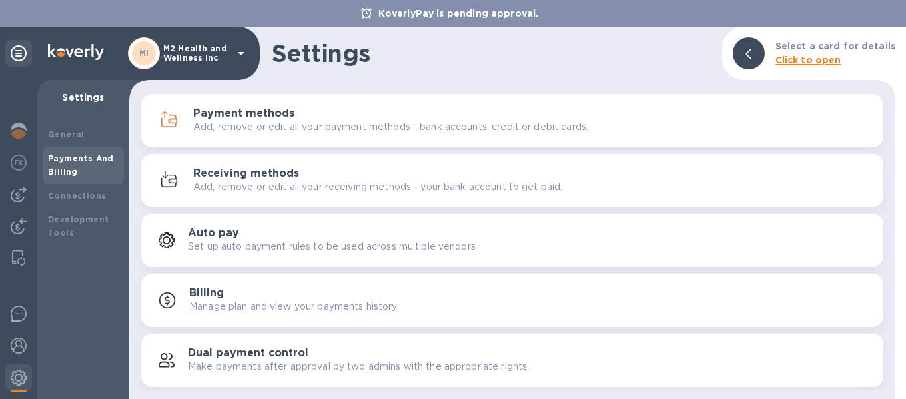
click at [298, 117] on div "Payment methods Add, remove or edit all your payment methods - bank accounts, c…" at bounding box center [532, 120] width 679 height 27
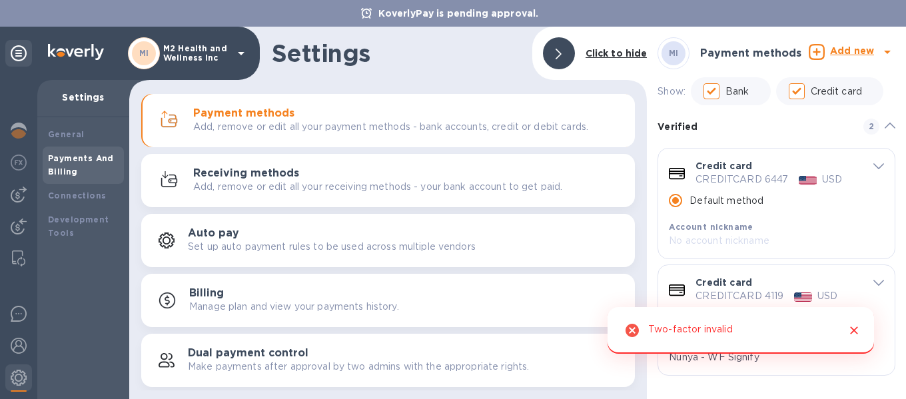
scroll to position [3, 0]
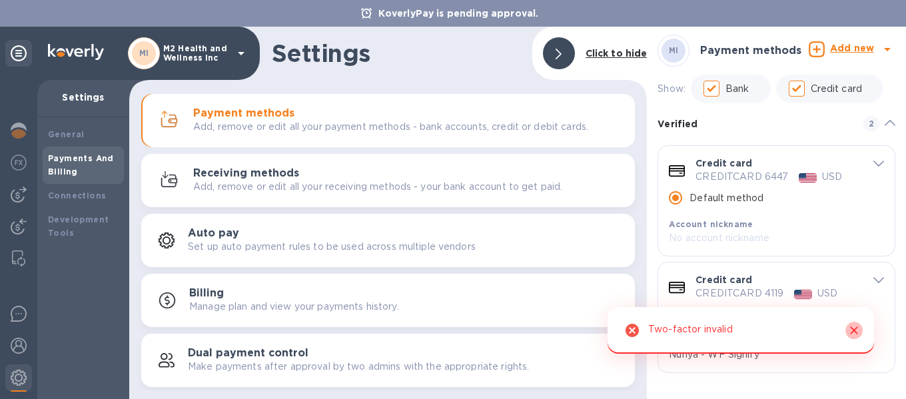
click at [854, 324] on icon "Close" at bounding box center [853, 330] width 13 height 13
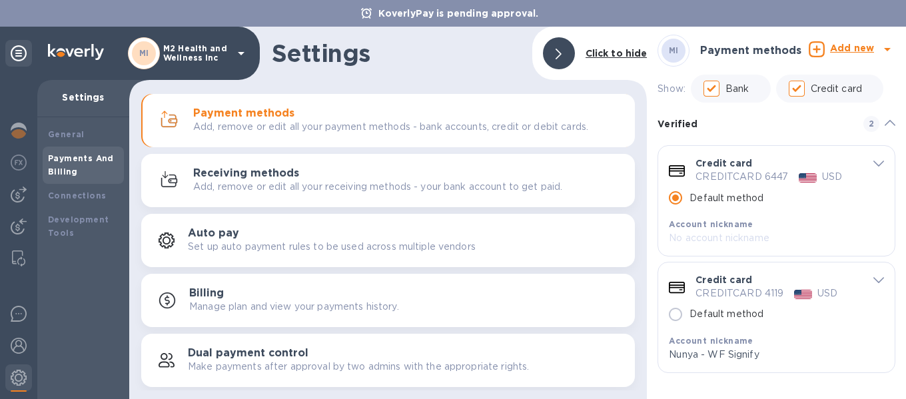
scroll to position [0, 0]
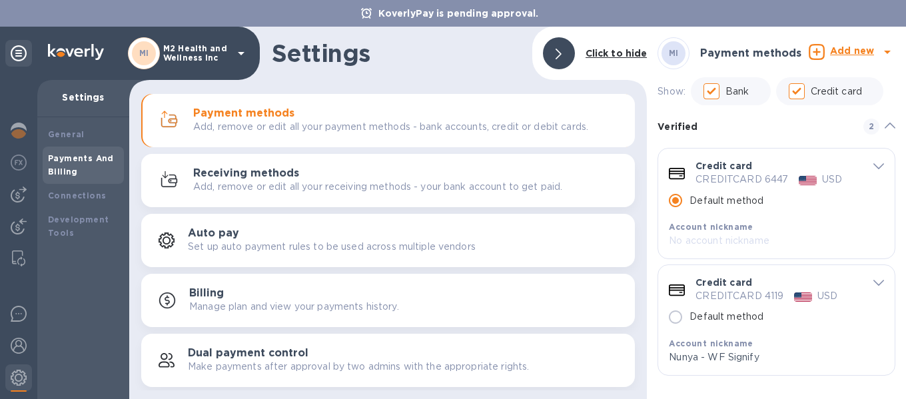
click at [844, 51] on b "Add new" at bounding box center [852, 50] width 44 height 11
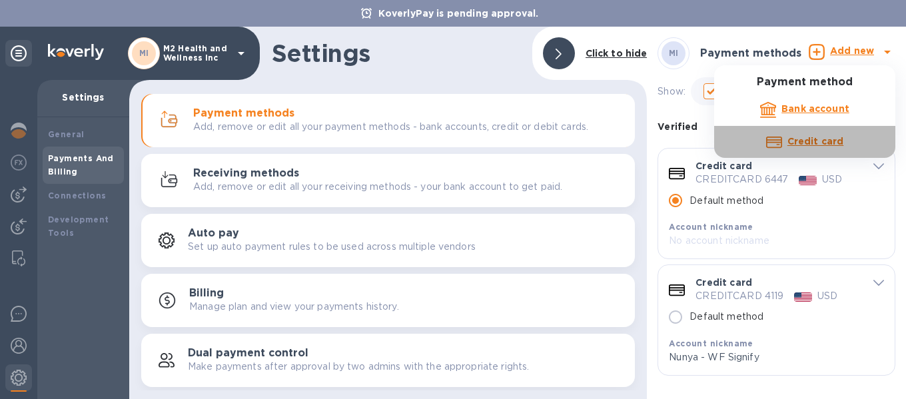
click at [814, 142] on b "Credit card" at bounding box center [815, 141] width 56 height 11
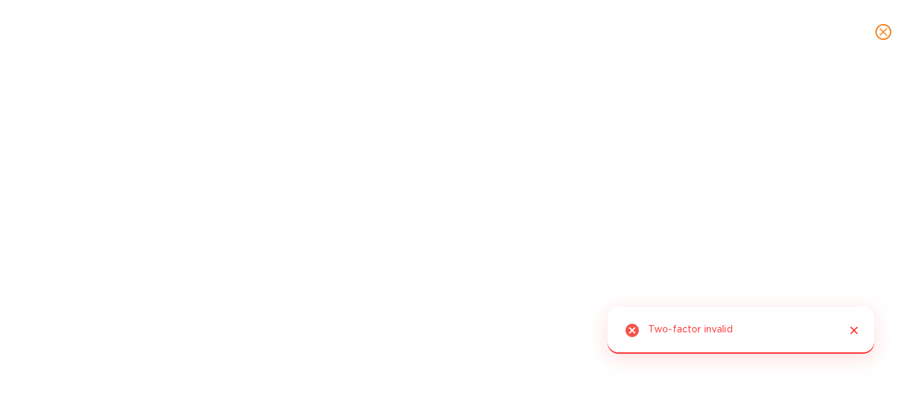
click at [852, 330] on icon "Close" at bounding box center [853, 330] width 13 height 13
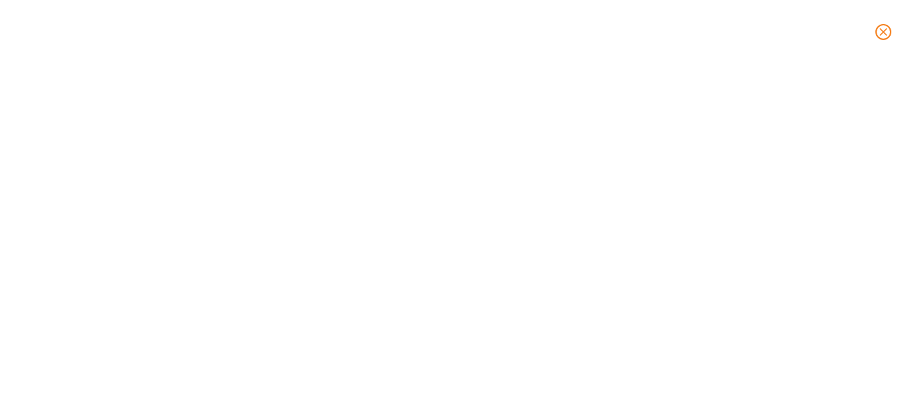
click at [884, 35] on icon "close" at bounding box center [882, 31] width 13 height 13
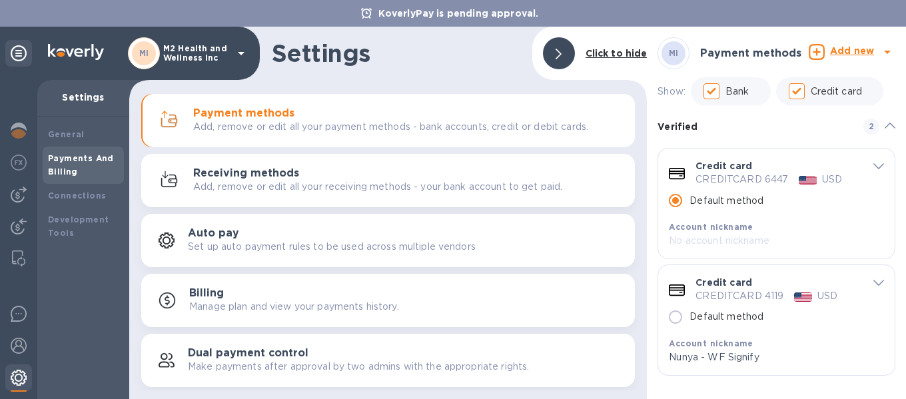
click at [16, 376] on img at bounding box center [19, 378] width 16 height 16
click at [18, 349] on img at bounding box center [19, 346] width 16 height 16
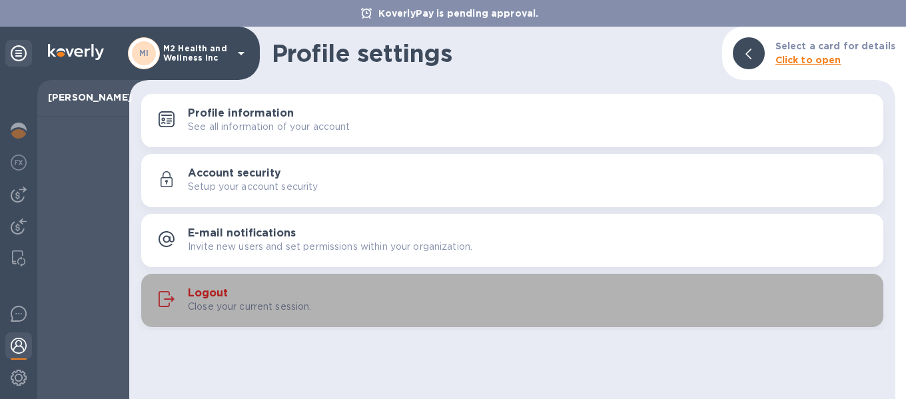
click at [217, 293] on h3 "Logout" at bounding box center [208, 293] width 40 height 13
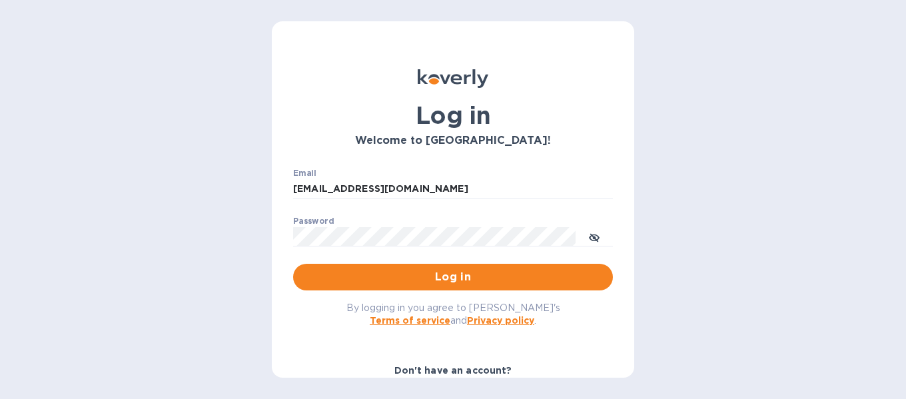
click at [206, 151] on div "Log in Welcome to [GEOGRAPHIC_DATA]! Email [EMAIL_ADDRESS][DOMAIN_NAME] ​ Passw…" at bounding box center [453, 199] width 906 height 399
click at [444, 278] on span "Log in" at bounding box center [453, 277] width 298 height 16
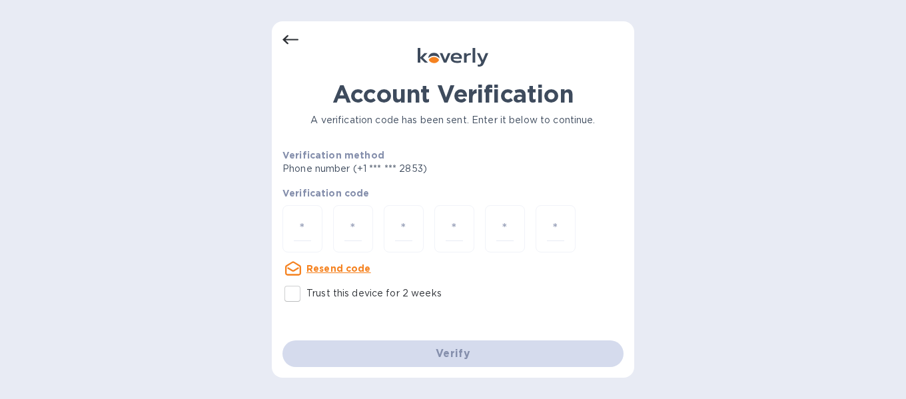
drag, startPoint x: 308, startPoint y: 224, endPoint x: 345, endPoint y: 194, distance: 47.4
click at [307, 224] on input "number" at bounding box center [302, 228] width 17 height 25
type input "5"
type input "8"
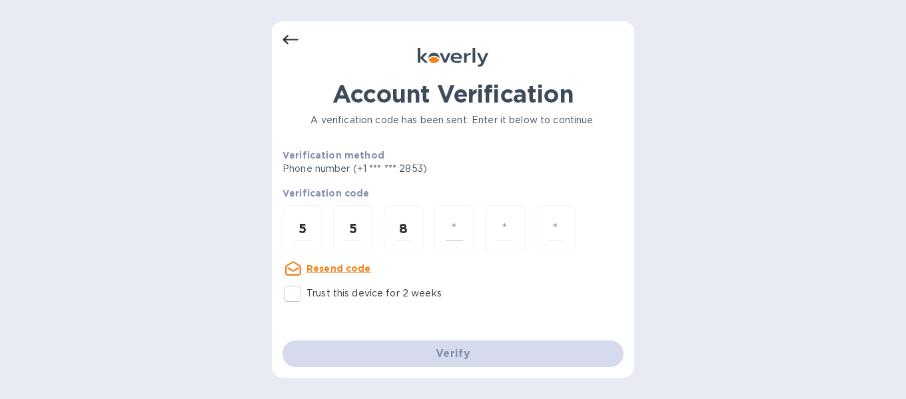
type input "7"
type input "8"
type input "6"
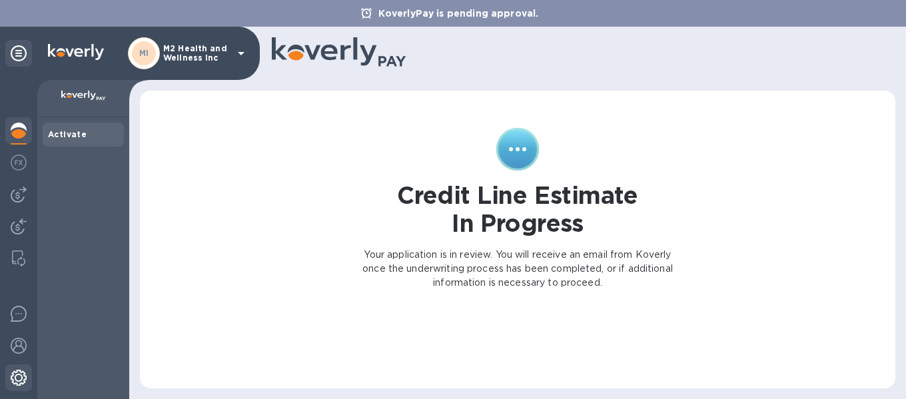
click at [19, 375] on img at bounding box center [19, 378] width 16 height 16
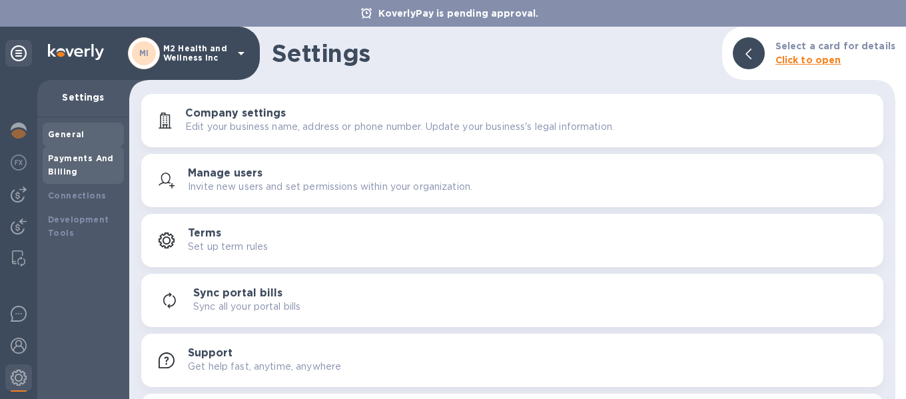
click at [75, 166] on b "Payments And Billing" at bounding box center [81, 164] width 66 height 23
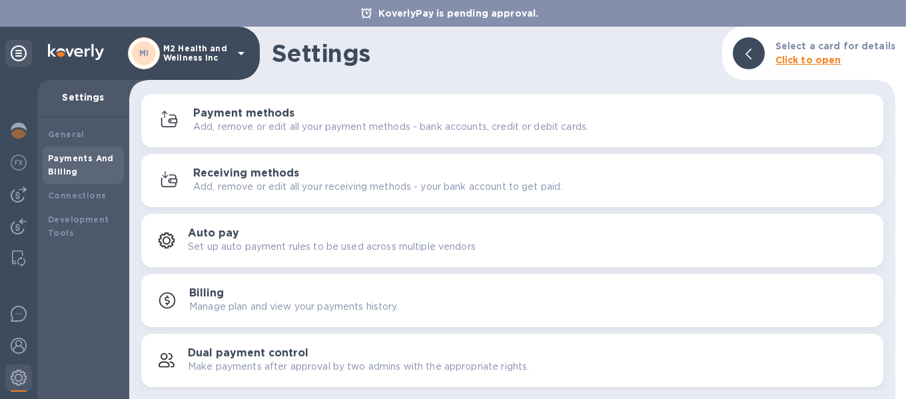
click at [300, 114] on div "Payment methods Add, remove or edit all your payment methods - bank accounts, c…" at bounding box center [532, 120] width 679 height 27
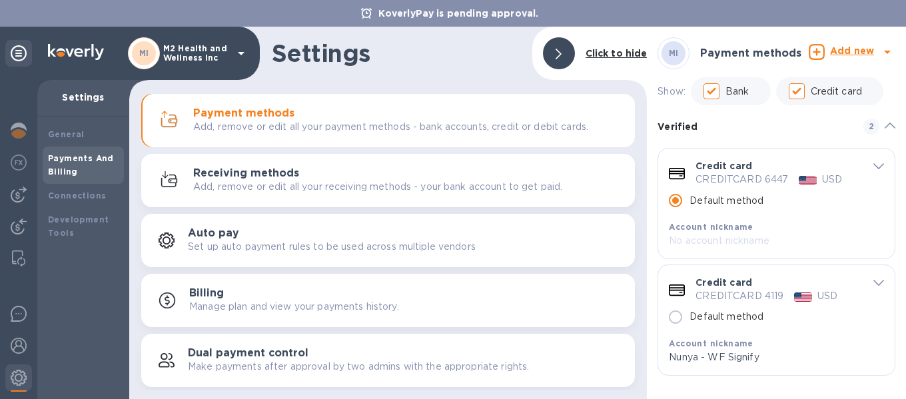
click at [848, 50] on b "Add new" at bounding box center [852, 50] width 44 height 11
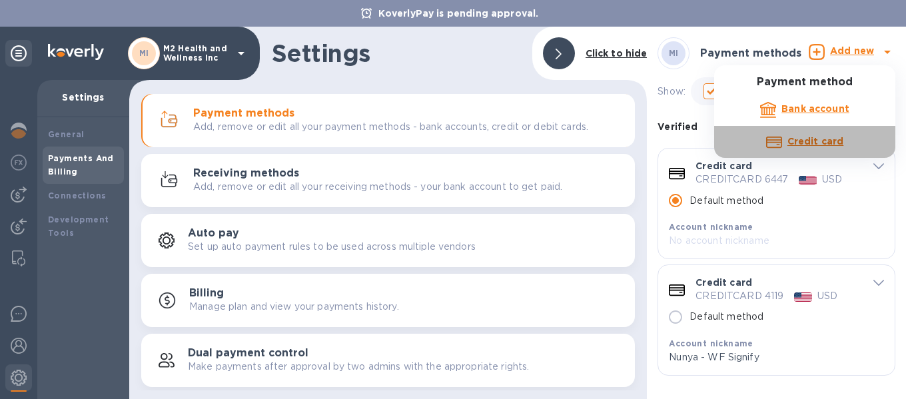
click at [809, 143] on b "Credit card" at bounding box center [815, 141] width 56 height 11
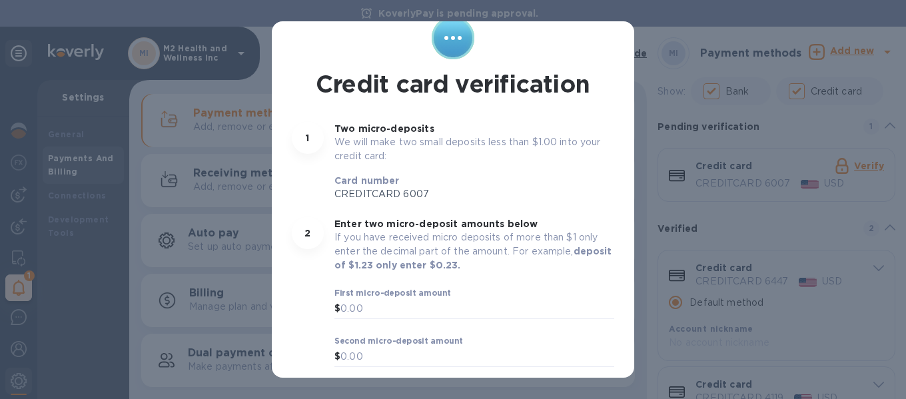
scroll to position [78, 0]
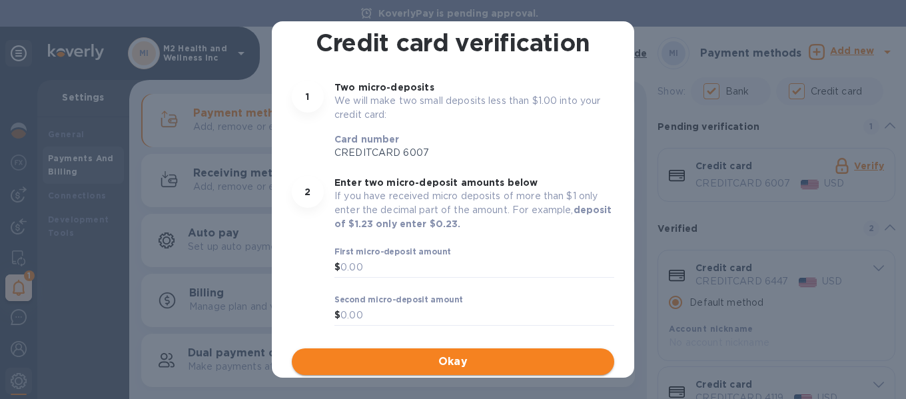
click at [458, 360] on span "Okay" at bounding box center [452, 362] width 301 height 16
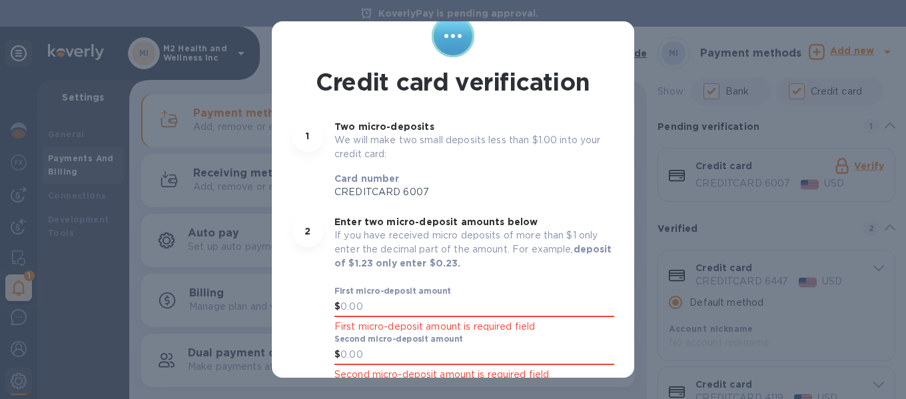
scroll to position [0, 0]
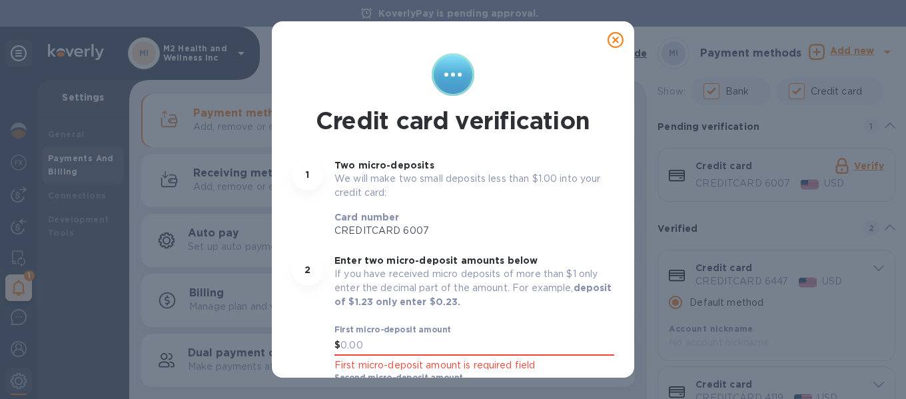
click at [607, 39] on icon at bounding box center [615, 40] width 16 height 16
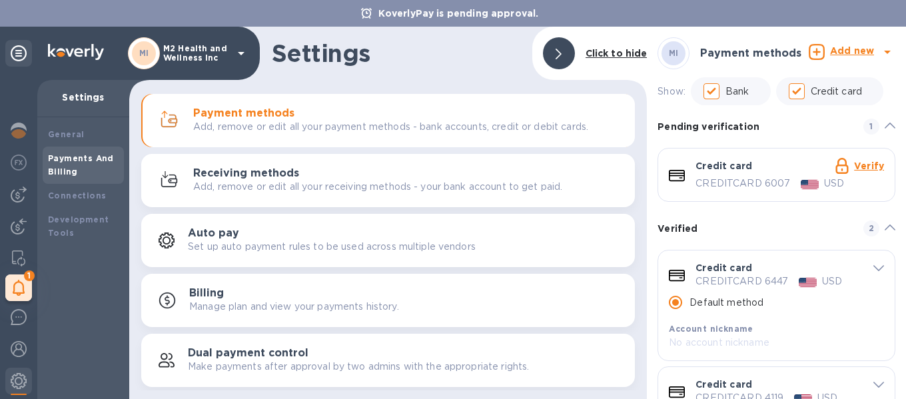
click at [862, 165] on link "Verify" at bounding box center [869, 166] width 30 height 11
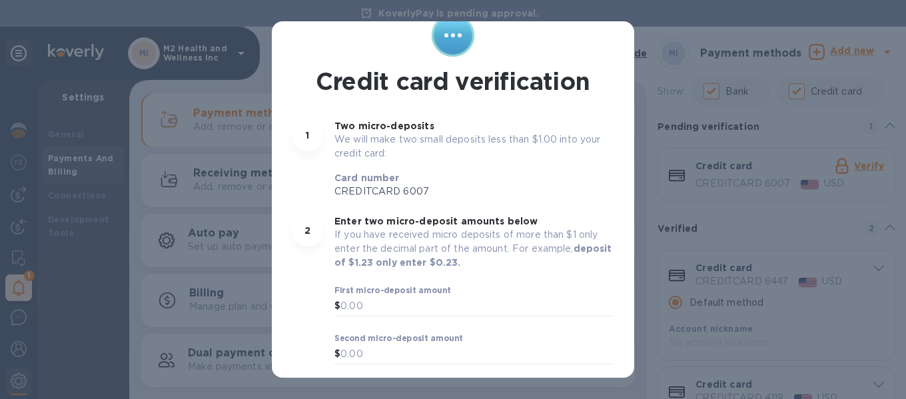
scroll to position [78, 0]
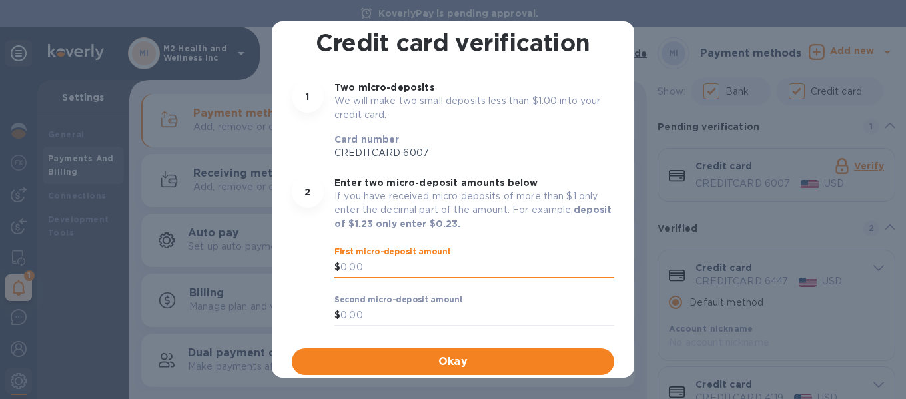
click at [362, 270] on input "text" at bounding box center [477, 268] width 274 height 20
type input "1.24"
type input "1.7"
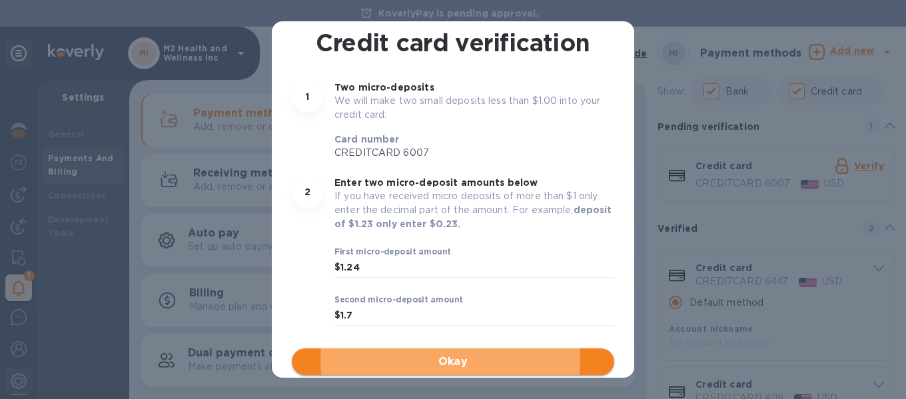
click at [445, 358] on span "Okay" at bounding box center [452, 362] width 301 height 16
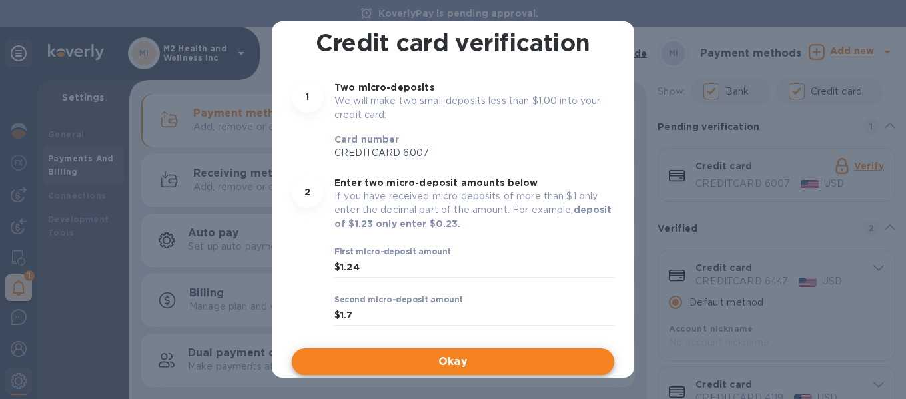
click at [450, 362] on span "Okay" at bounding box center [452, 362] width 301 height 16
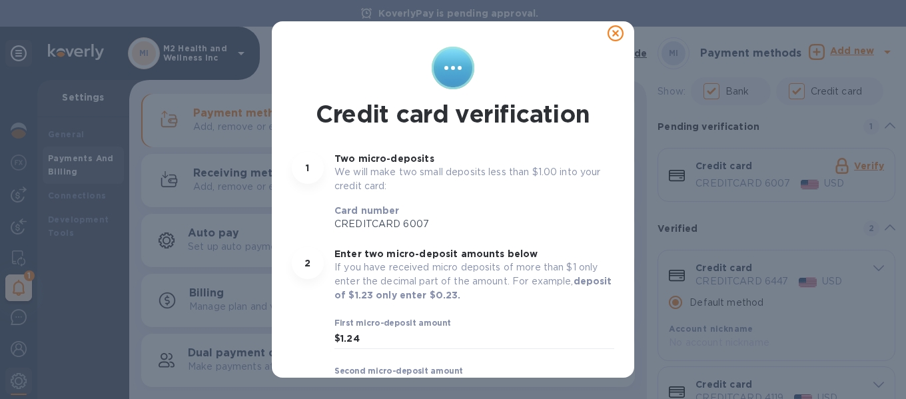
scroll to position [0, 0]
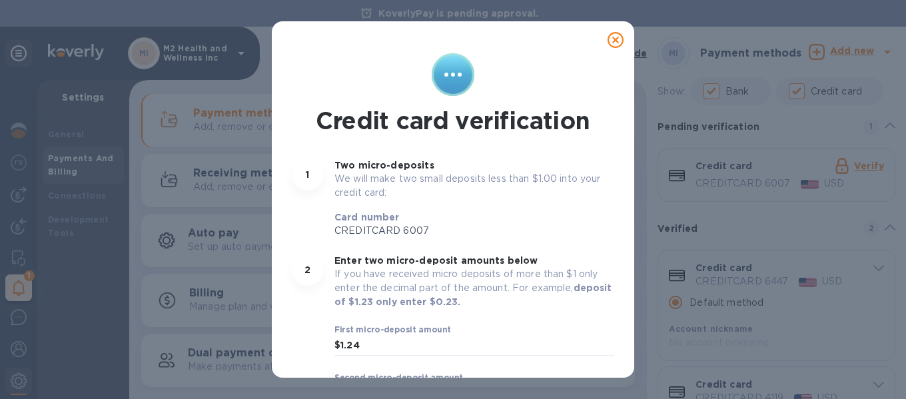
click at [611, 36] on icon at bounding box center [615, 40] width 16 height 16
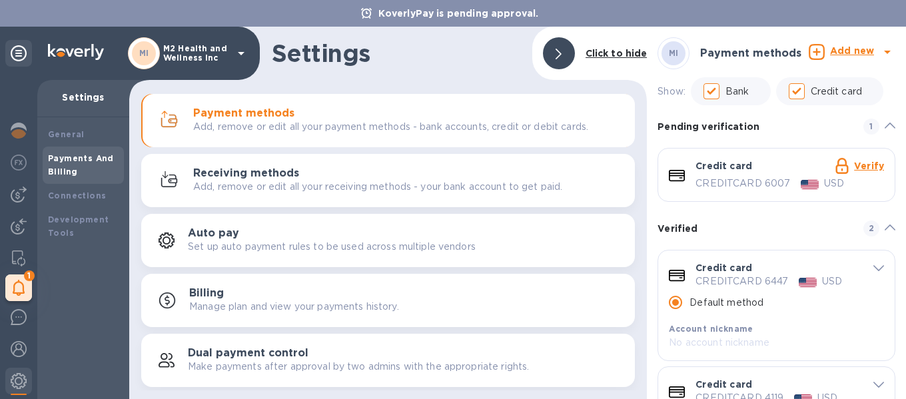
click at [862, 163] on link "Verify" at bounding box center [869, 166] width 30 height 11
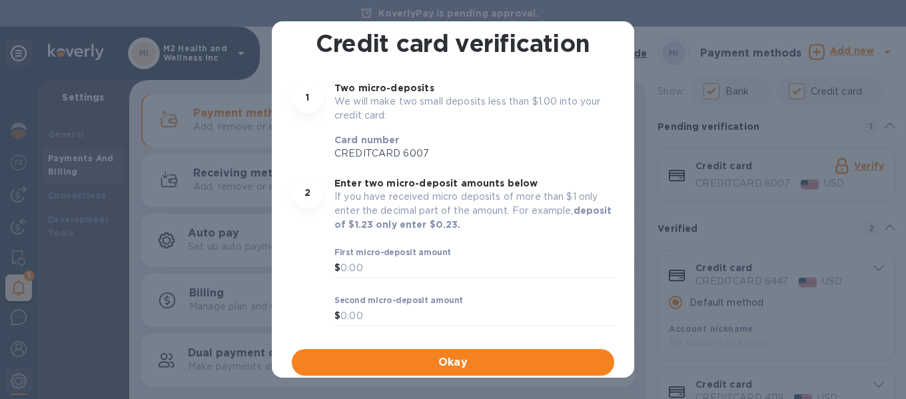
scroll to position [78, 0]
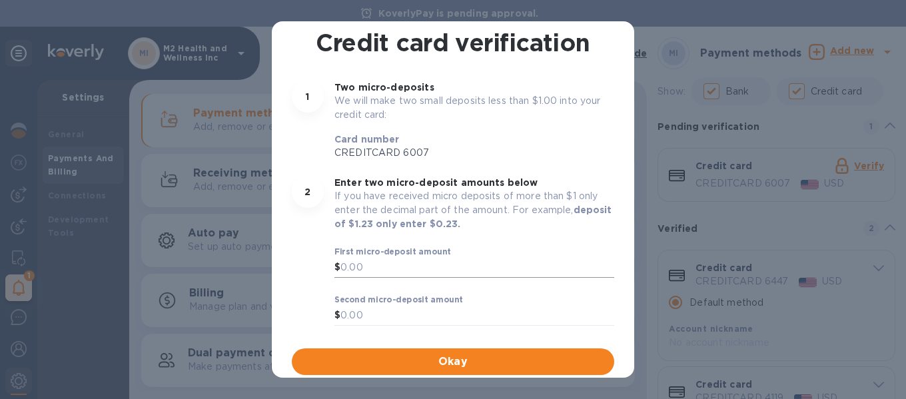
click at [374, 270] on input "text" at bounding box center [477, 268] width 274 height 20
type input "0.24"
type input "0.7"
click at [432, 360] on span "Okay" at bounding box center [452, 362] width 301 height 16
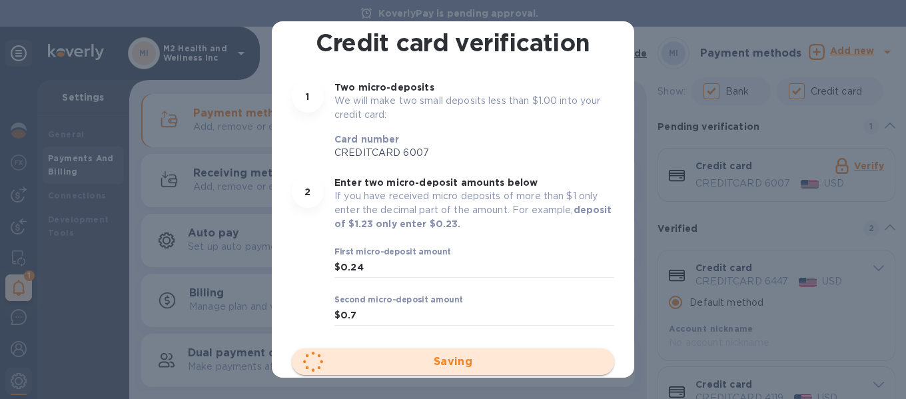
scroll to position [0, 0]
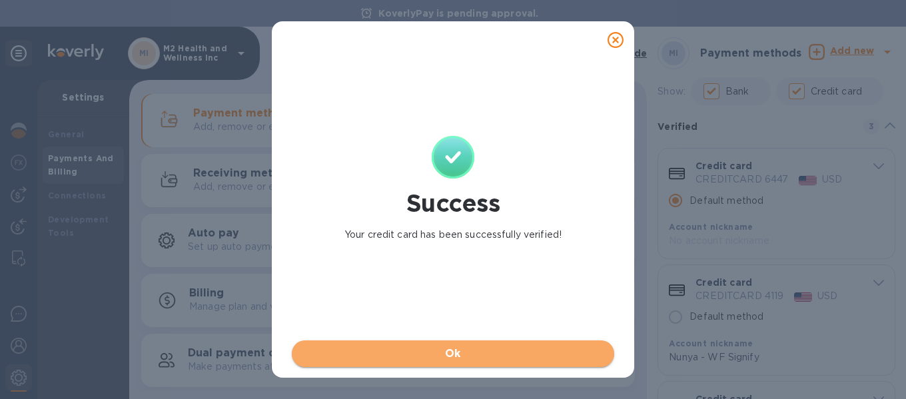
click at [450, 349] on span "Ok" at bounding box center [452, 354] width 301 height 16
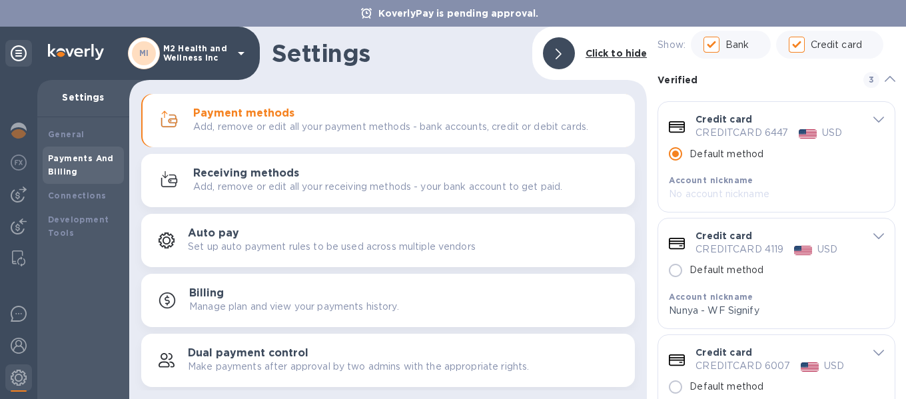
scroll to position [119, 0]
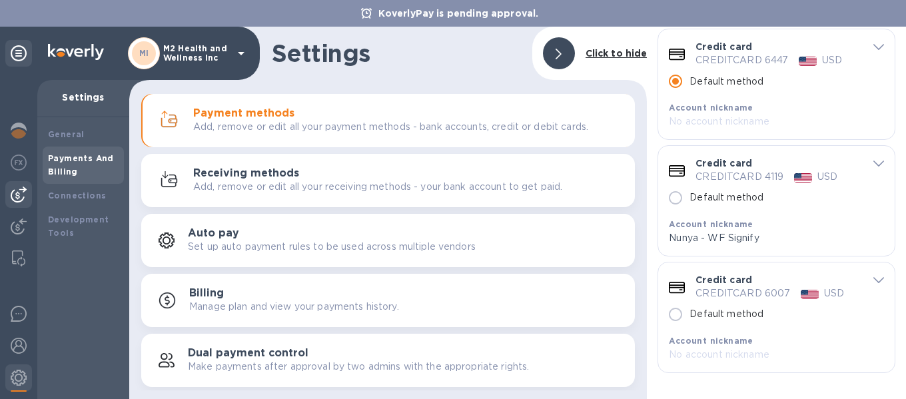
click at [20, 189] on img at bounding box center [19, 194] width 16 height 16
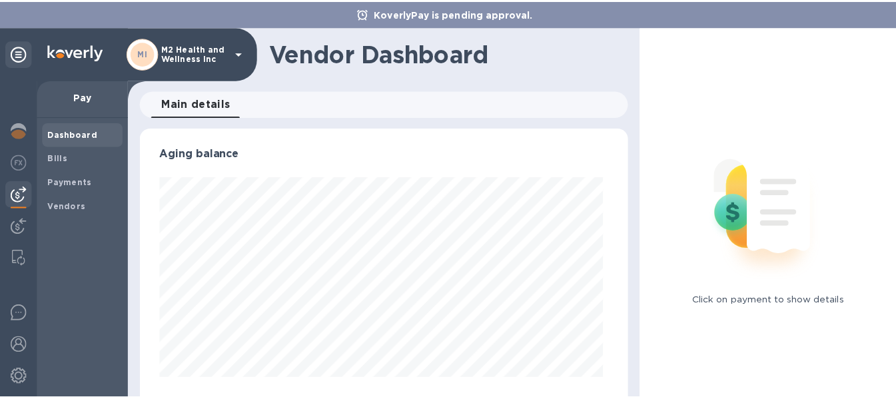
scroll to position [288, 489]
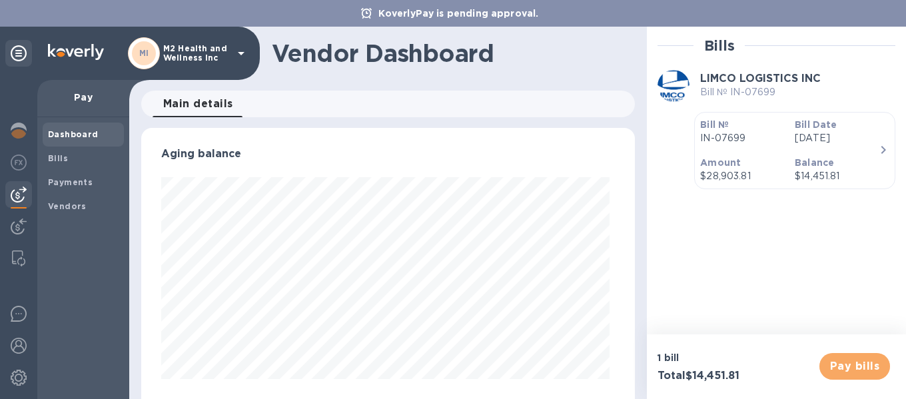
drag, startPoint x: 862, startPoint y: 361, endPoint x: 854, endPoint y: 352, distance: 12.3
click at [862, 360] on span "Pay bills" at bounding box center [854, 366] width 49 height 16
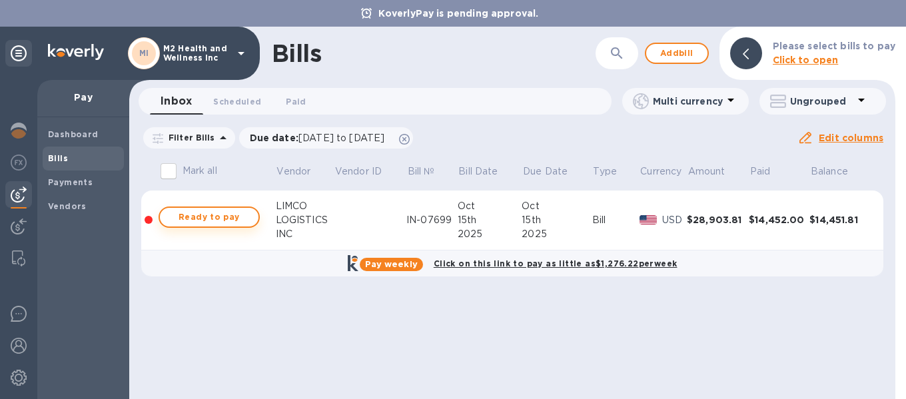
click at [211, 214] on span "Ready to pay" at bounding box center [208, 217] width 77 height 16
checkbox input "true"
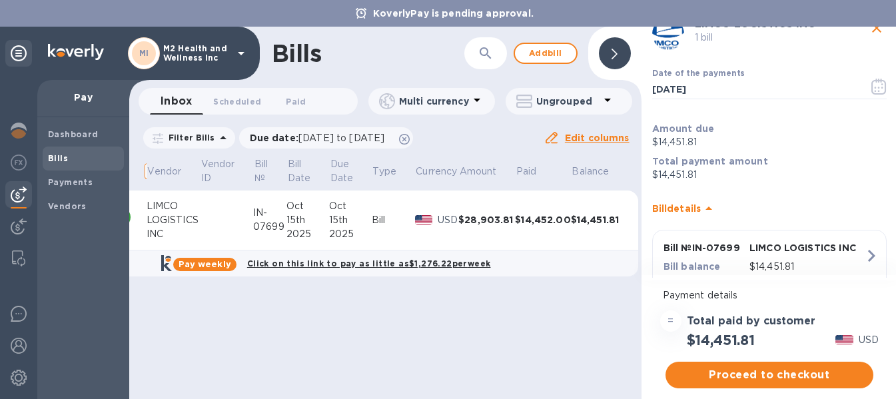
scroll to position [106, 0]
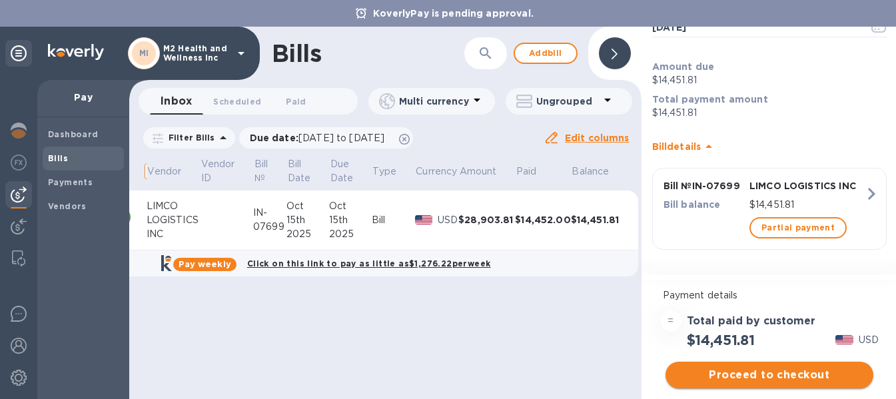
click at [754, 370] on span "Proceed to checkout" at bounding box center [769, 375] width 186 height 16
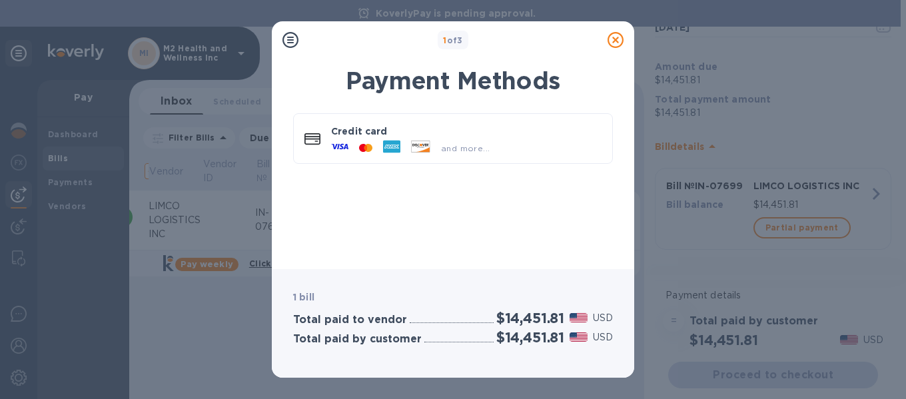
scroll to position [0, 125]
click at [405, 140] on div at bounding box center [392, 148] width 28 height 20
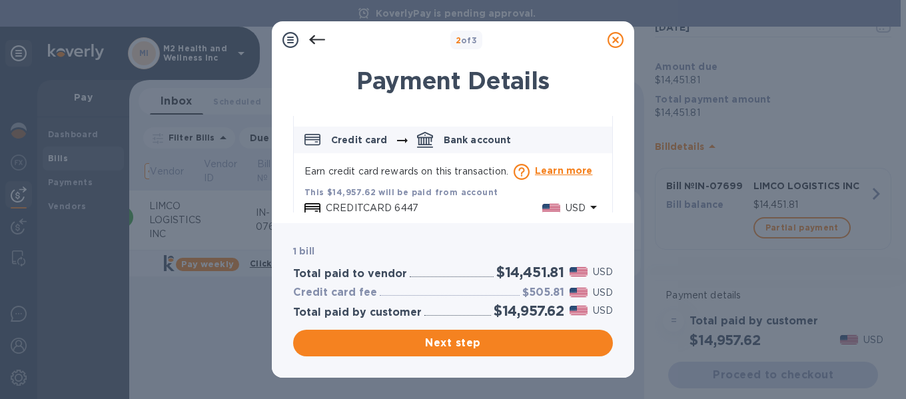
scroll to position [49, 0]
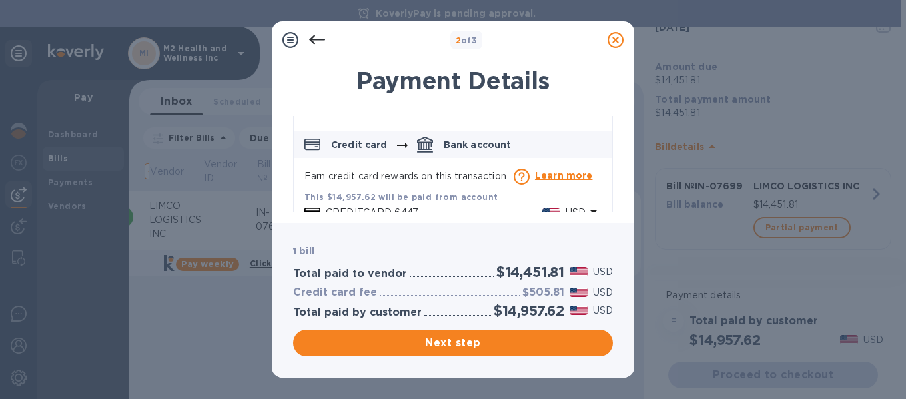
click at [368, 143] on p "Credit card" at bounding box center [359, 144] width 57 height 13
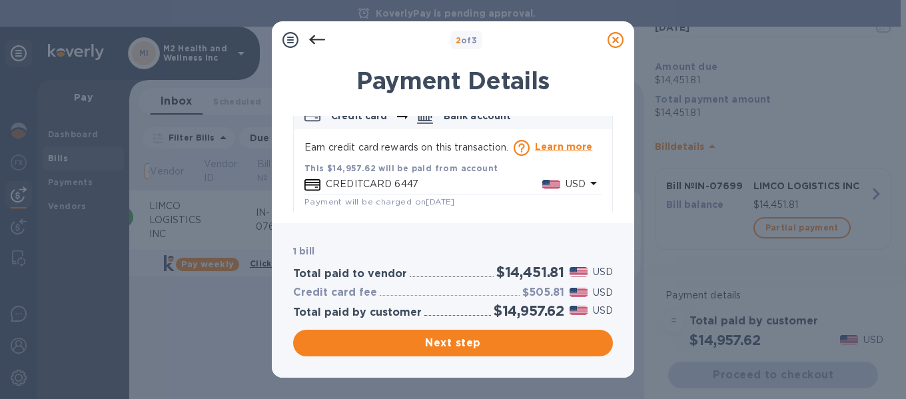
scroll to position [93, 0]
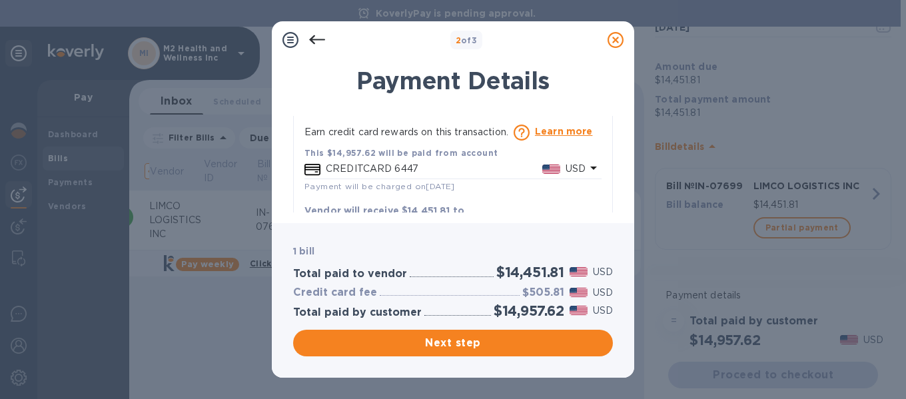
click at [585, 163] on icon "default-method" at bounding box center [593, 168] width 16 height 16
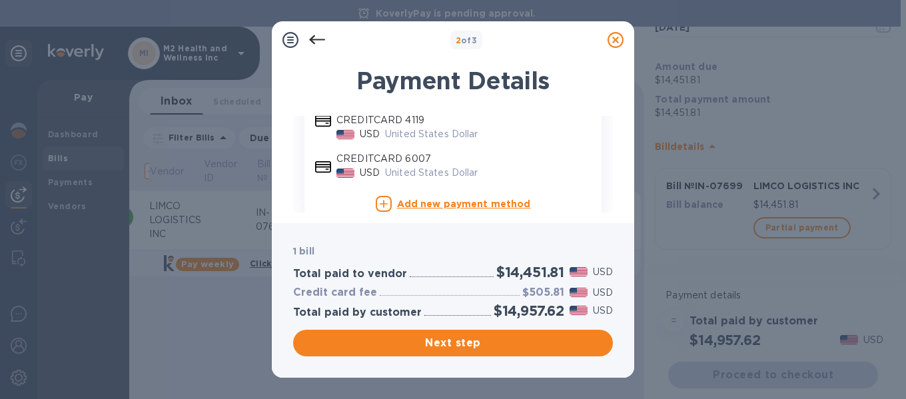
scroll to position [271, 0]
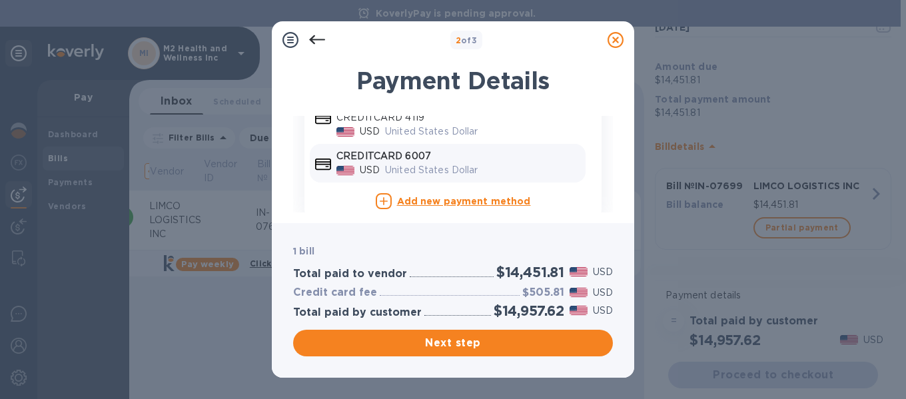
click at [412, 164] on p "United States Dollar" at bounding box center [482, 170] width 195 height 14
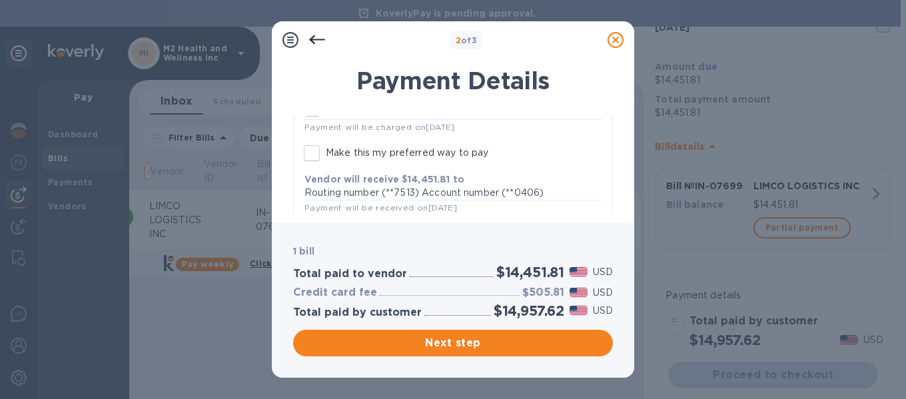
scroll to position [166, 0]
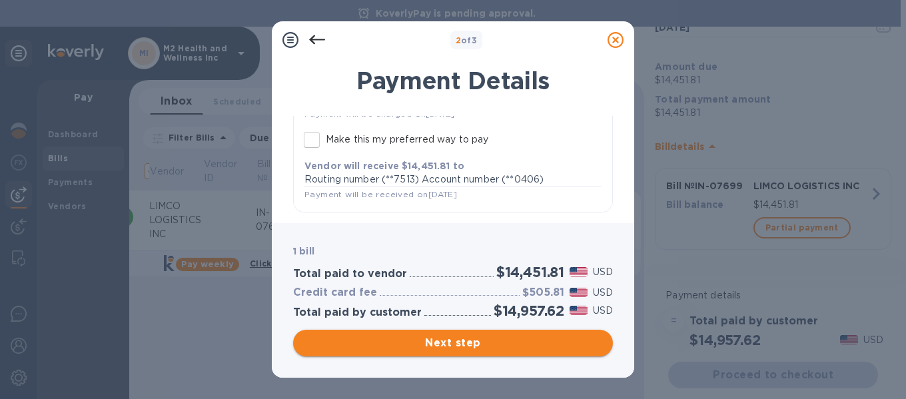
click at [462, 344] on span "Next step" at bounding box center [453, 343] width 298 height 16
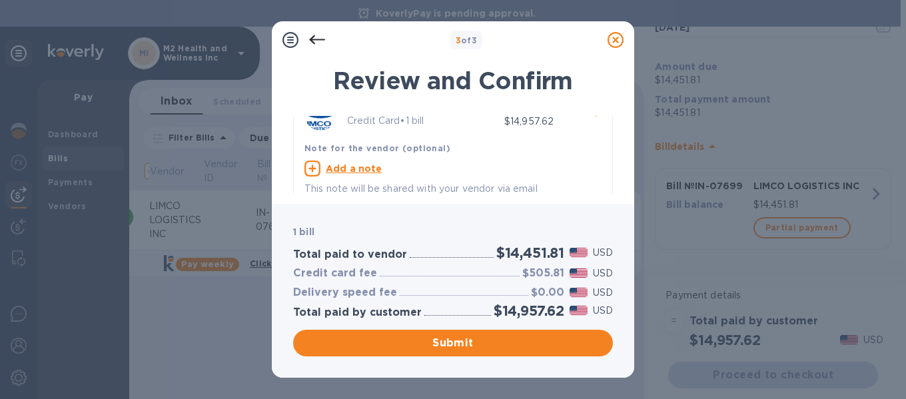
scroll to position [43, 0]
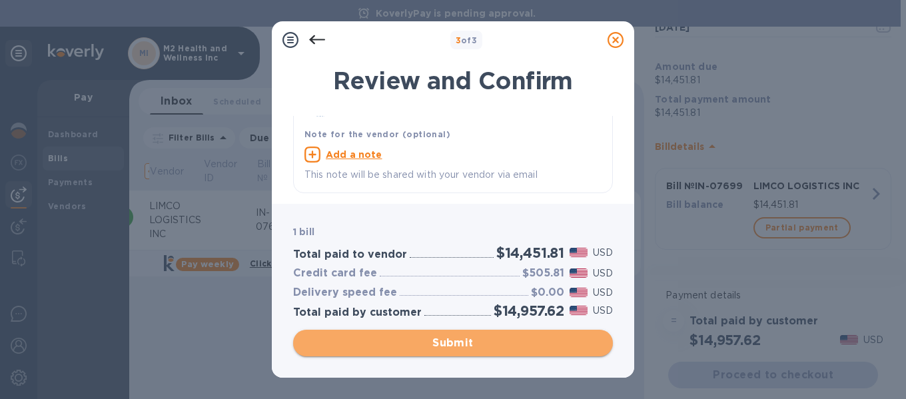
click at [452, 339] on span "Submit" at bounding box center [453, 343] width 298 height 16
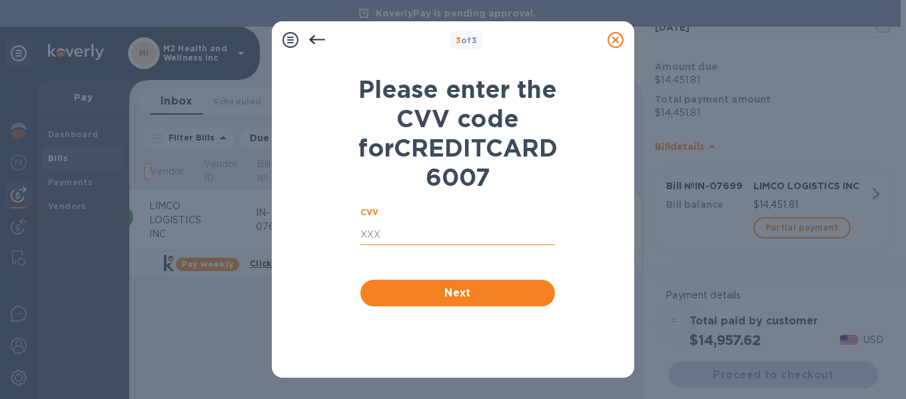
click at [383, 245] on input "text" at bounding box center [457, 235] width 194 height 20
type input "3289"
click at [452, 301] on span "Next" at bounding box center [457, 293] width 173 height 16
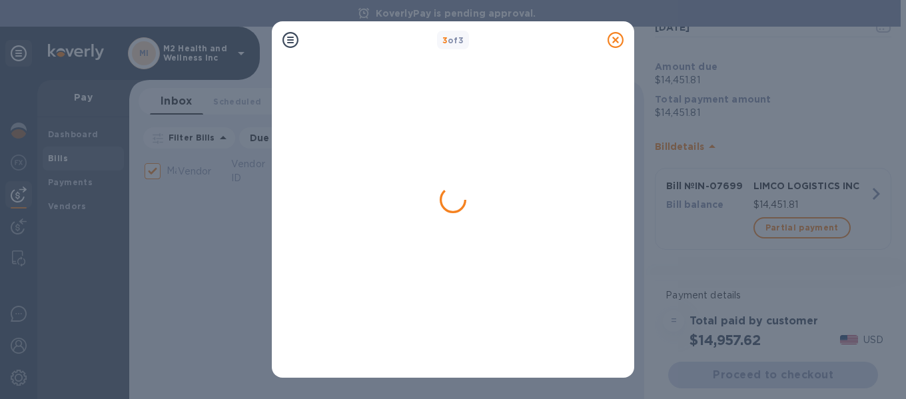
scroll to position [0, 51]
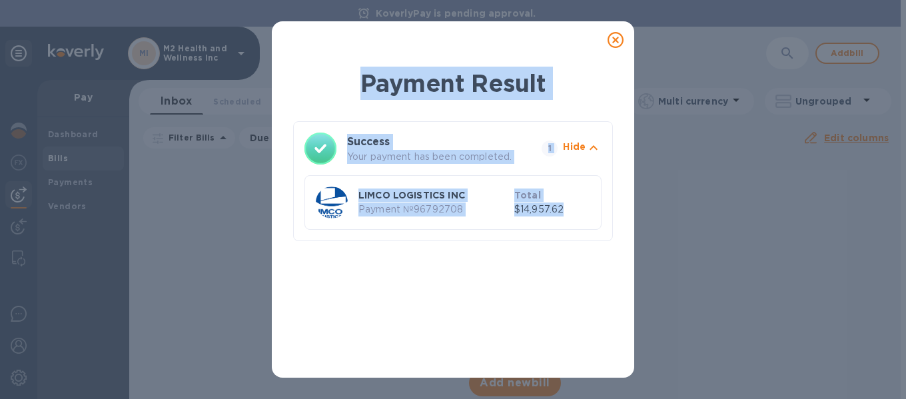
drag, startPoint x: 297, startPoint y: 50, endPoint x: 585, endPoint y: 259, distance: 355.7
click at [585, 259] on div "Payment Result Success Your payment has been completed. 1 Hide LIMCO LOGISTICS …" at bounding box center [453, 199] width 362 height 356
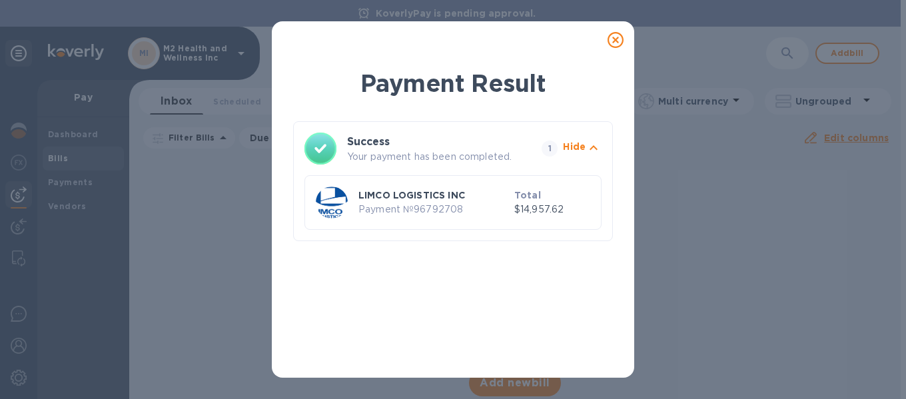
click at [612, 39] on icon at bounding box center [615, 40] width 16 height 16
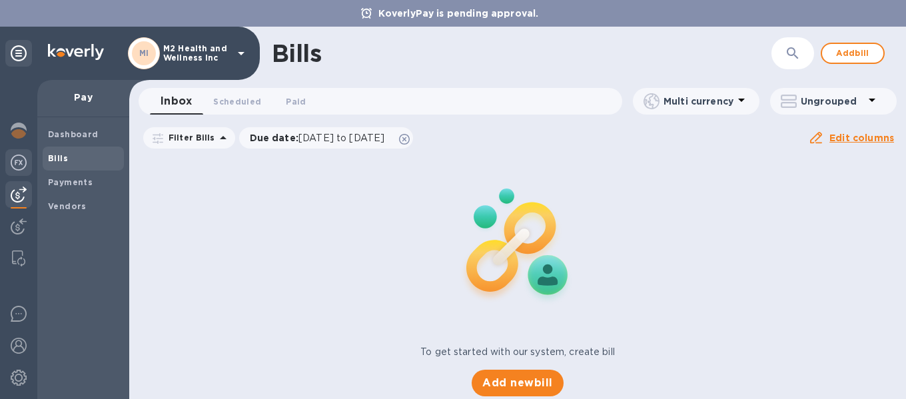
click at [15, 163] on img at bounding box center [19, 163] width 16 height 16
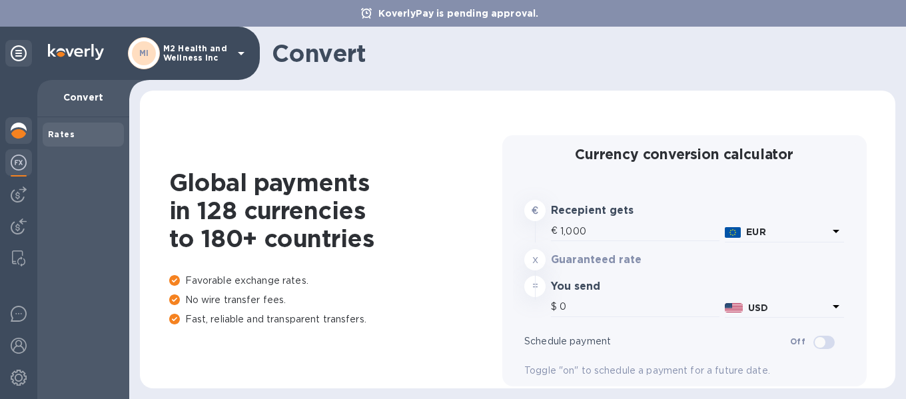
type input "1,171.44"
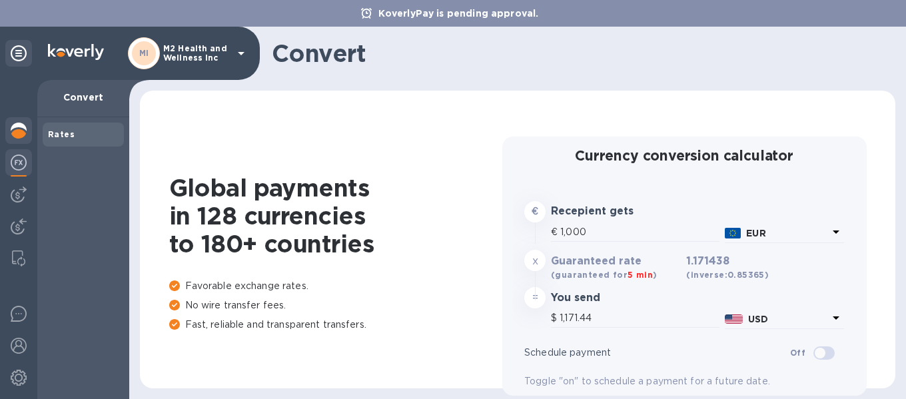
click at [20, 129] on img at bounding box center [19, 131] width 16 height 16
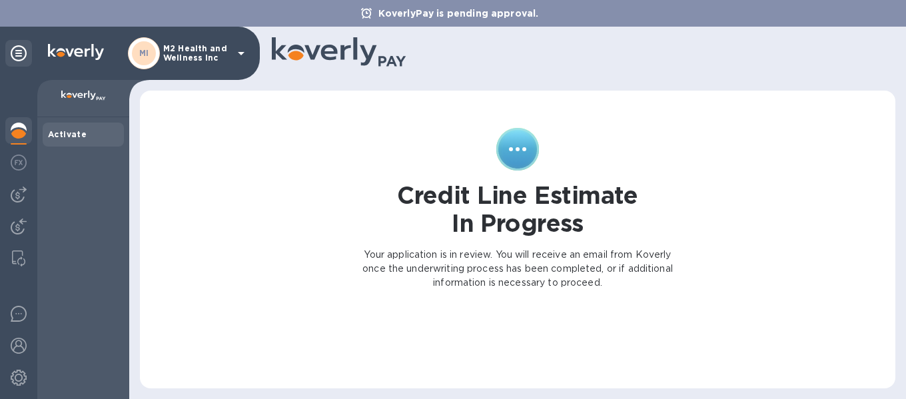
click at [428, 207] on h1 "Credit Line Estimate In Progress" at bounding box center [517, 209] width 241 height 56
click at [22, 163] on img at bounding box center [19, 163] width 16 height 16
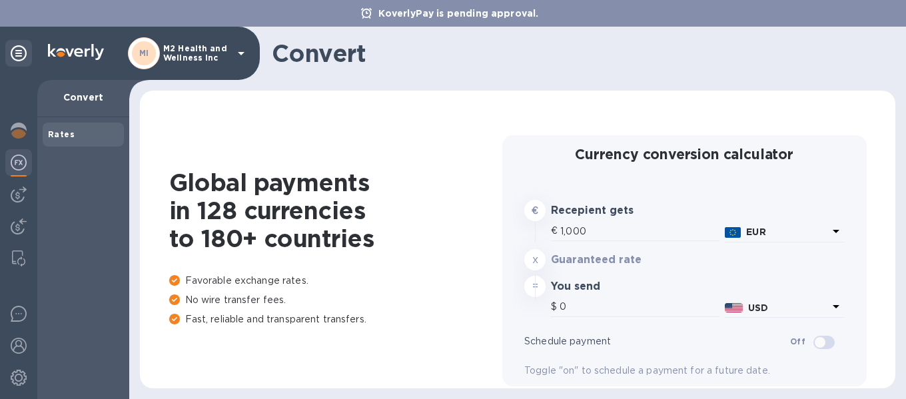
type input "1,171.44"
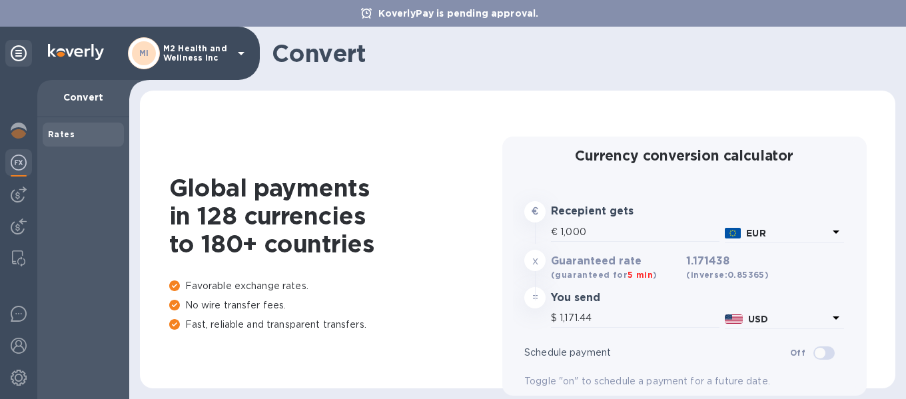
scroll to position [29, 0]
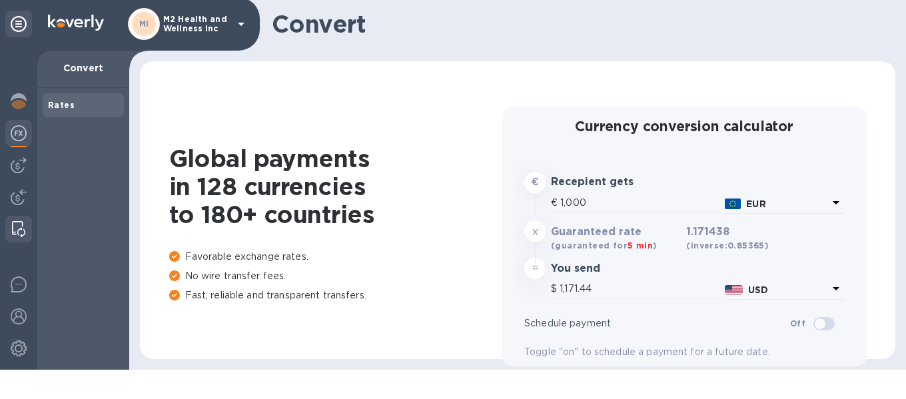
click at [20, 222] on img at bounding box center [18, 229] width 13 height 16
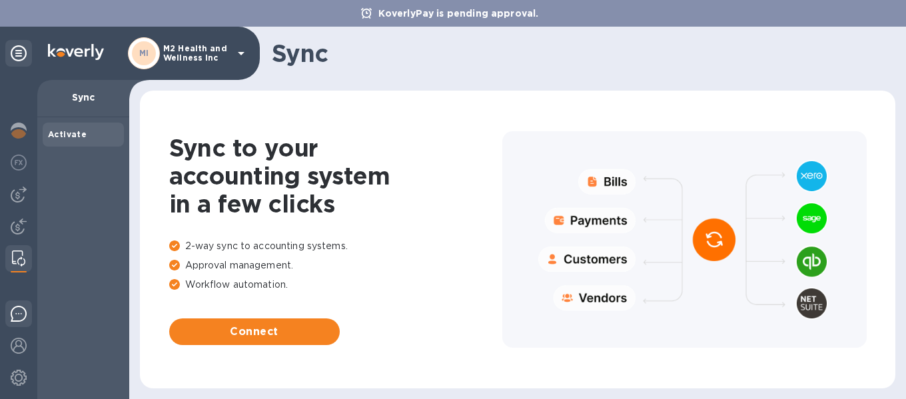
click at [20, 313] on img at bounding box center [19, 314] width 16 height 16
